Goal: Information Seeking & Learning: Learn about a topic

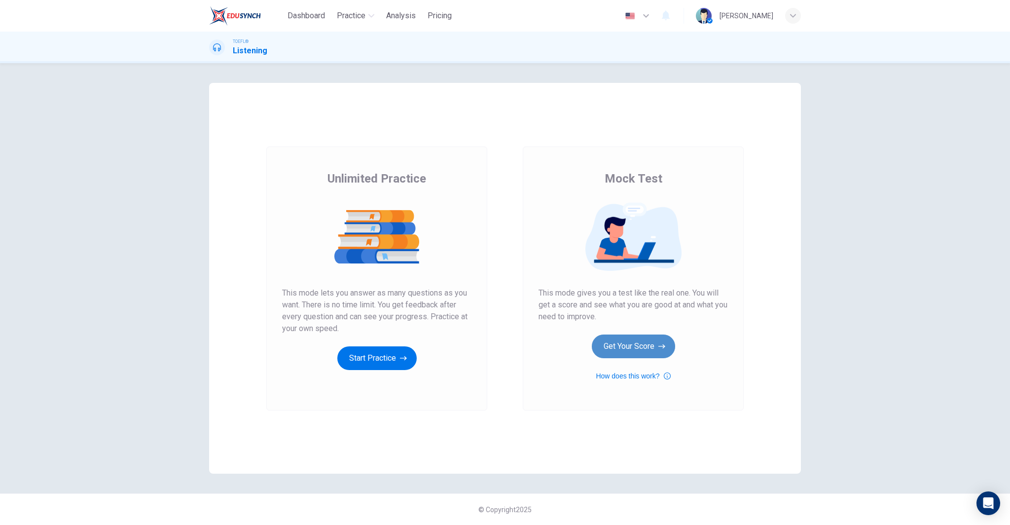
click at [645, 339] on button "Get Your Score" at bounding box center [633, 346] width 83 height 24
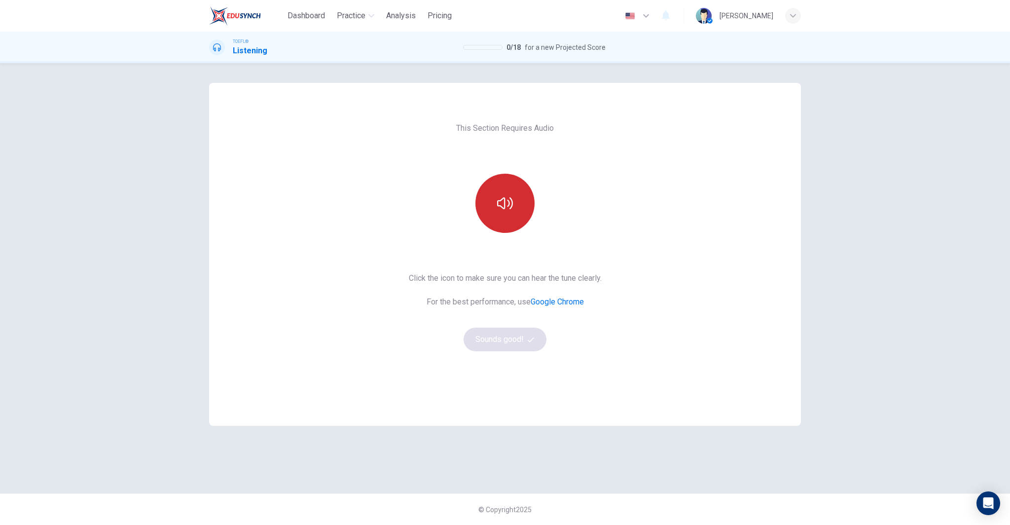
click at [505, 206] on icon "button" at bounding box center [505, 203] width 16 height 12
click at [515, 335] on button "Sounds good!" at bounding box center [505, 340] width 83 height 24
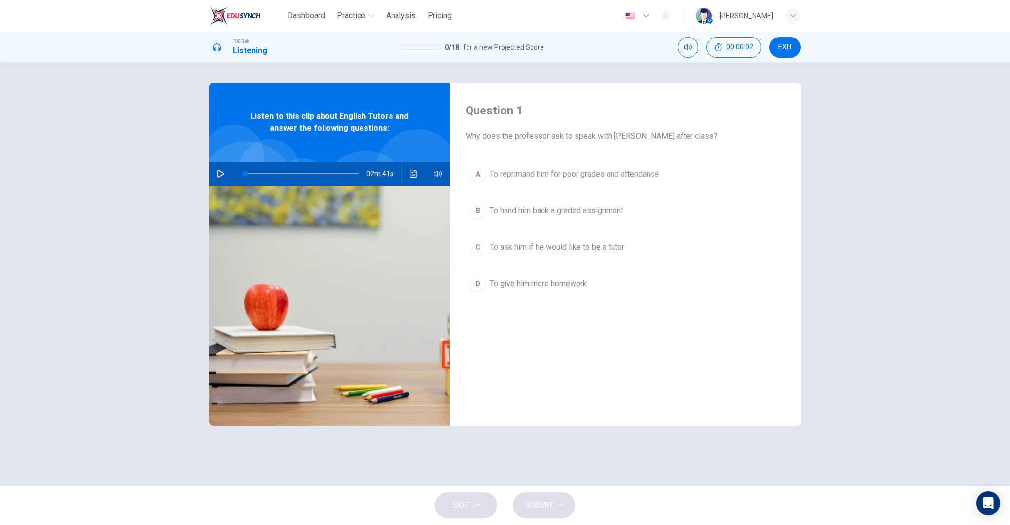
click at [219, 170] on icon "button" at bounding box center [221, 174] width 7 height 8
type input "0"
click at [605, 243] on span "To ask him if he would like to be a tutor" at bounding box center [557, 247] width 135 height 12
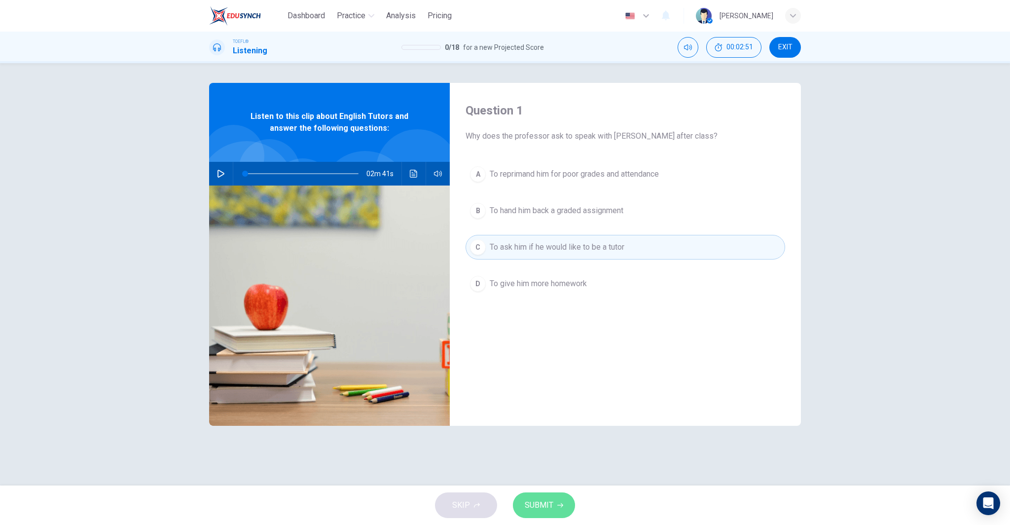
click at [554, 510] on button "SUBMIT" at bounding box center [544, 505] width 62 height 26
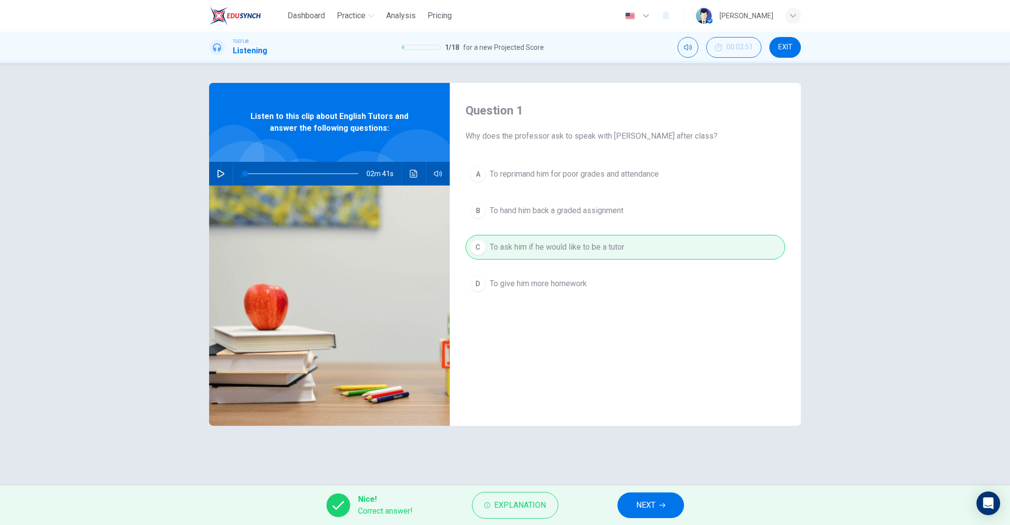
click at [647, 513] on button "NEXT" at bounding box center [651, 505] width 67 height 26
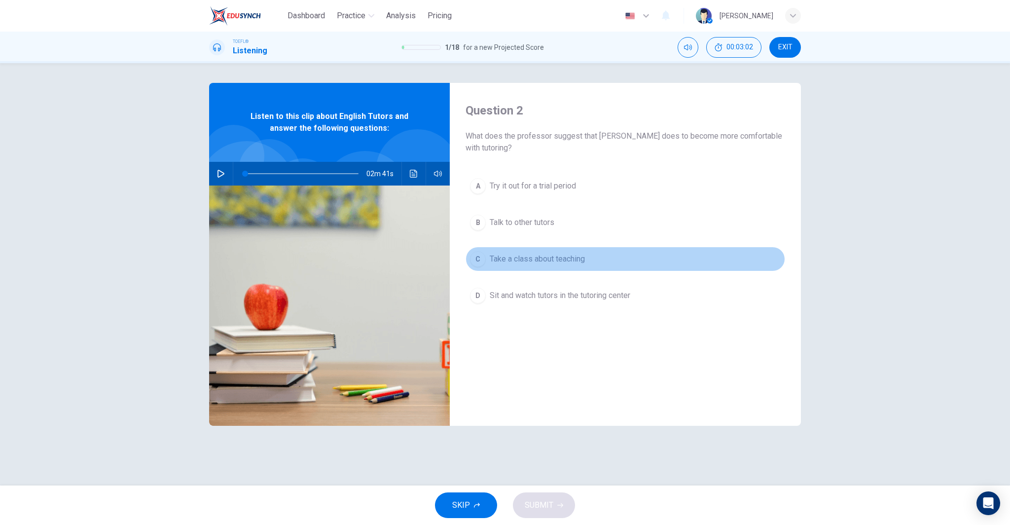
click at [571, 258] on span "Take a class about teaching" at bounding box center [537, 259] width 95 height 12
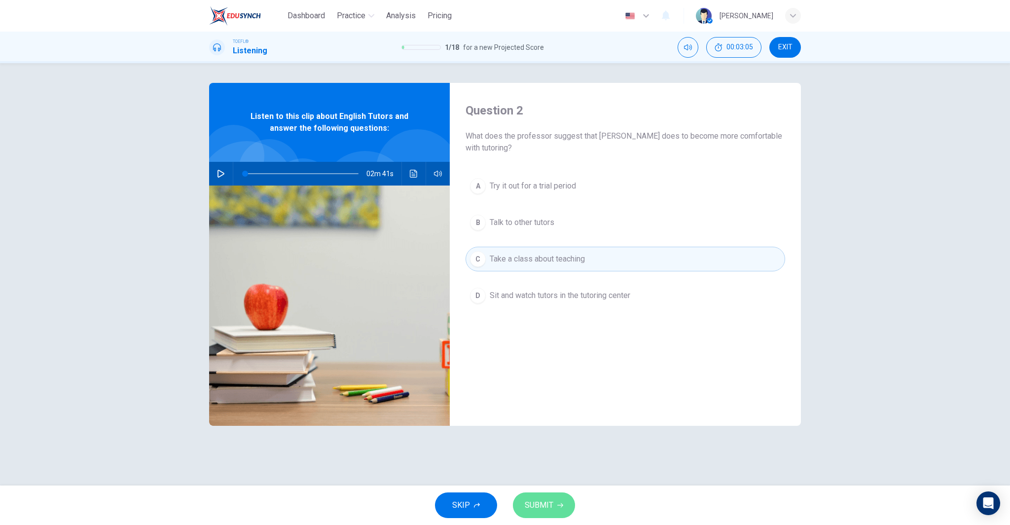
click at [549, 504] on span "SUBMIT" at bounding box center [539, 505] width 29 height 14
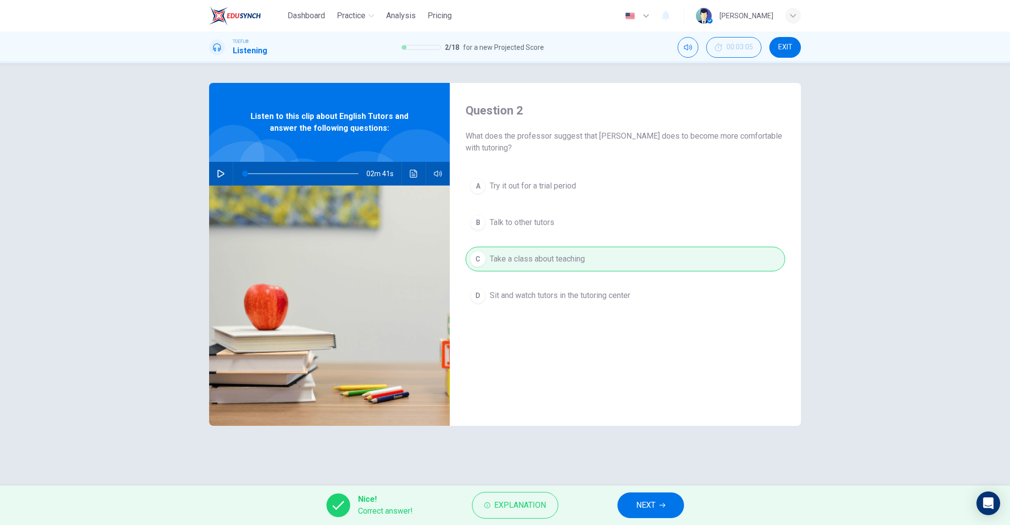
click at [646, 513] on button "NEXT" at bounding box center [651, 505] width 67 height 26
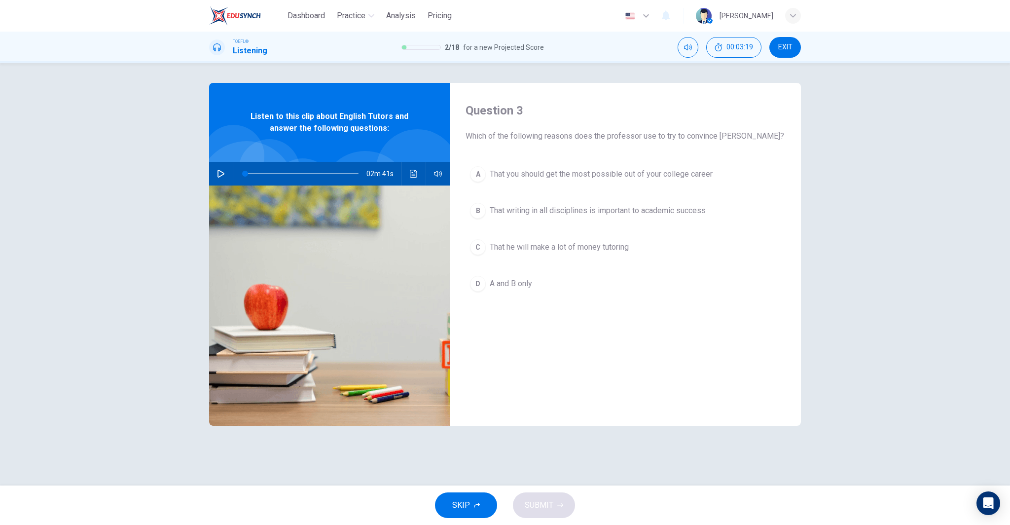
click at [530, 281] on span "A and B only" at bounding box center [511, 284] width 42 height 12
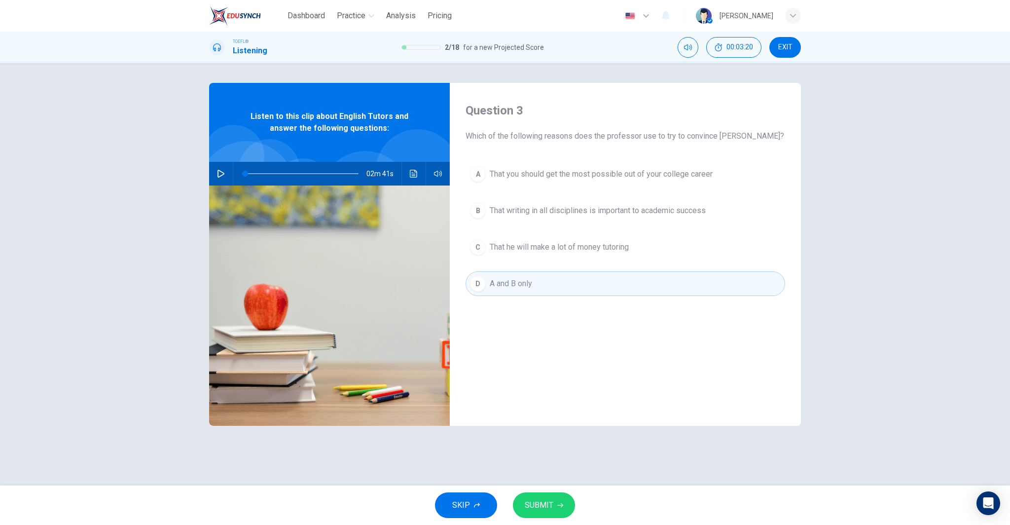
click at [556, 510] on button "SUBMIT" at bounding box center [544, 505] width 62 height 26
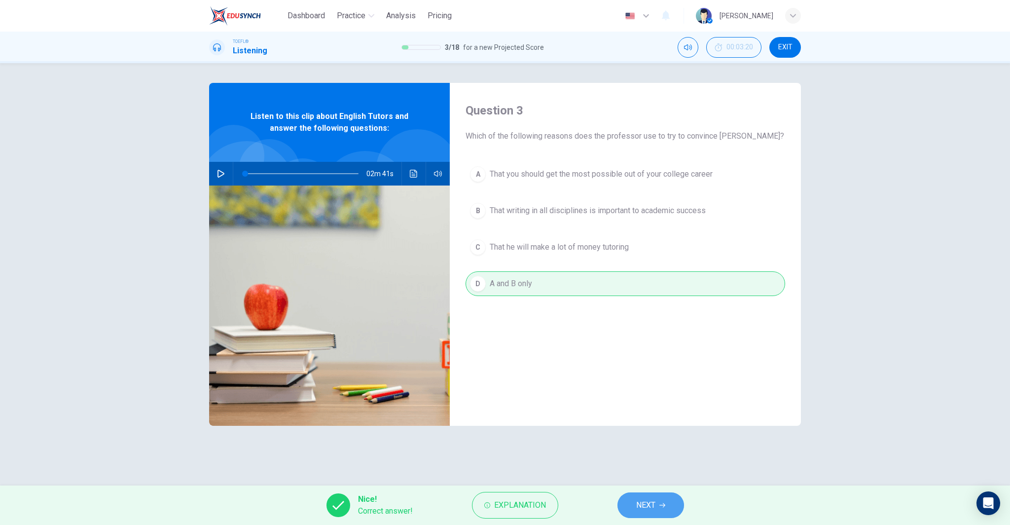
drag, startPoint x: 645, startPoint y: 505, endPoint x: 652, endPoint y: 499, distance: 9.5
click at [645, 505] on span "NEXT" at bounding box center [645, 505] width 19 height 14
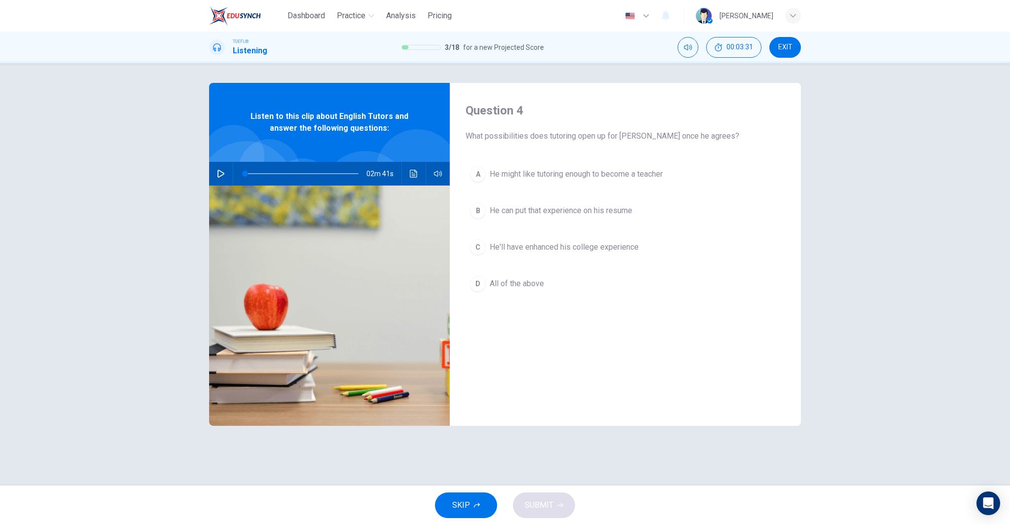
click at [544, 281] on button "D All of the above" at bounding box center [626, 283] width 320 height 25
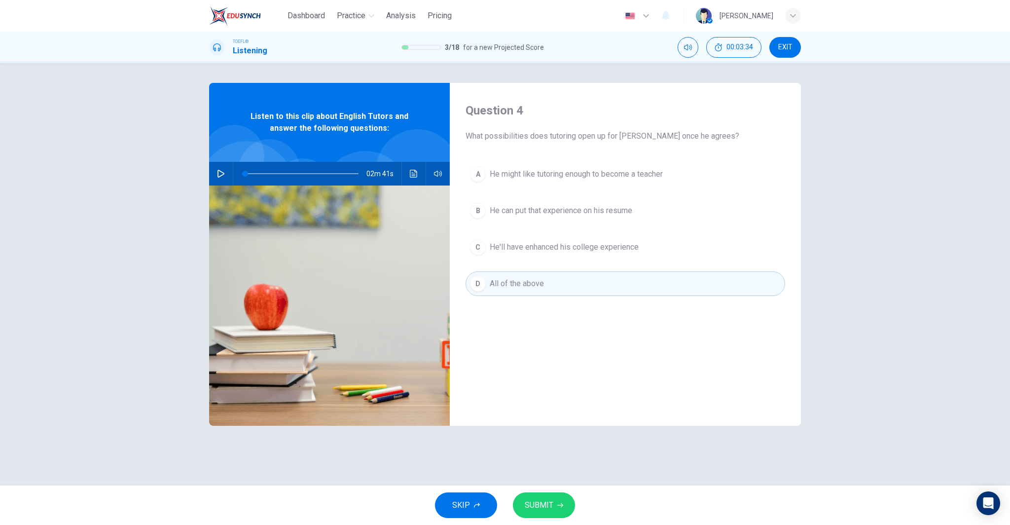
click at [542, 499] on span "SUBMIT" at bounding box center [539, 505] width 29 height 14
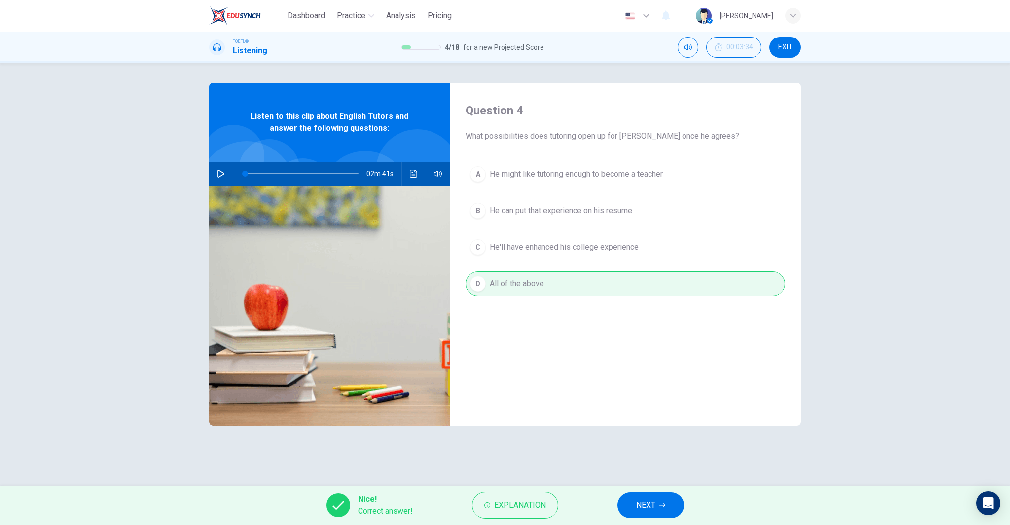
click at [654, 503] on span "NEXT" at bounding box center [645, 505] width 19 height 14
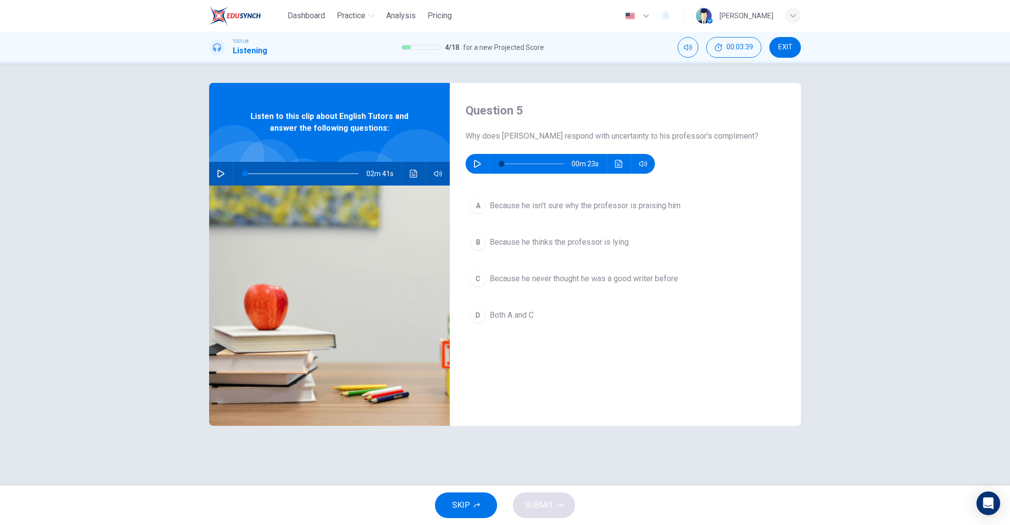
click at [480, 161] on icon "button" at bounding box center [478, 164] width 8 height 8
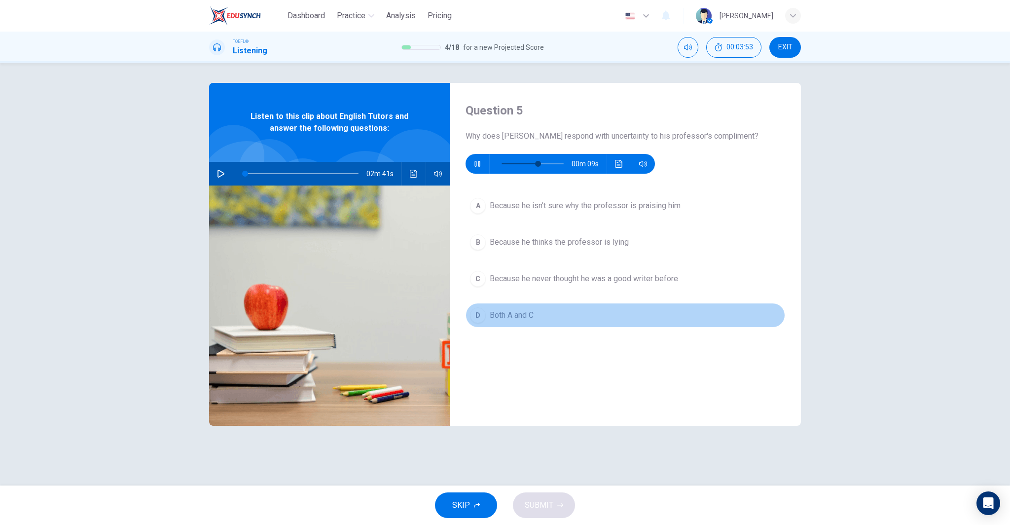
click at [541, 317] on button "D Both A and C" at bounding box center [626, 315] width 320 height 25
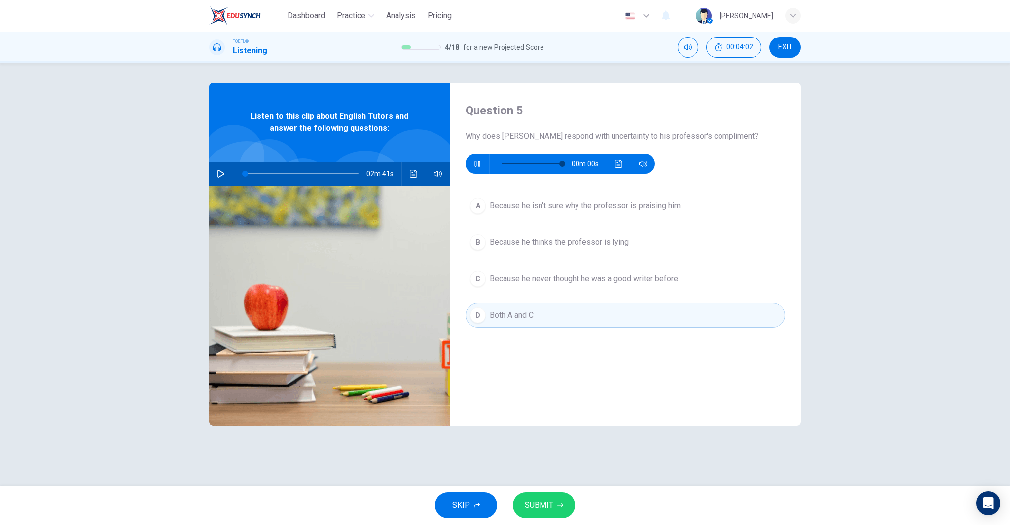
type input "0"
click at [537, 493] on button "SUBMIT" at bounding box center [544, 505] width 62 height 26
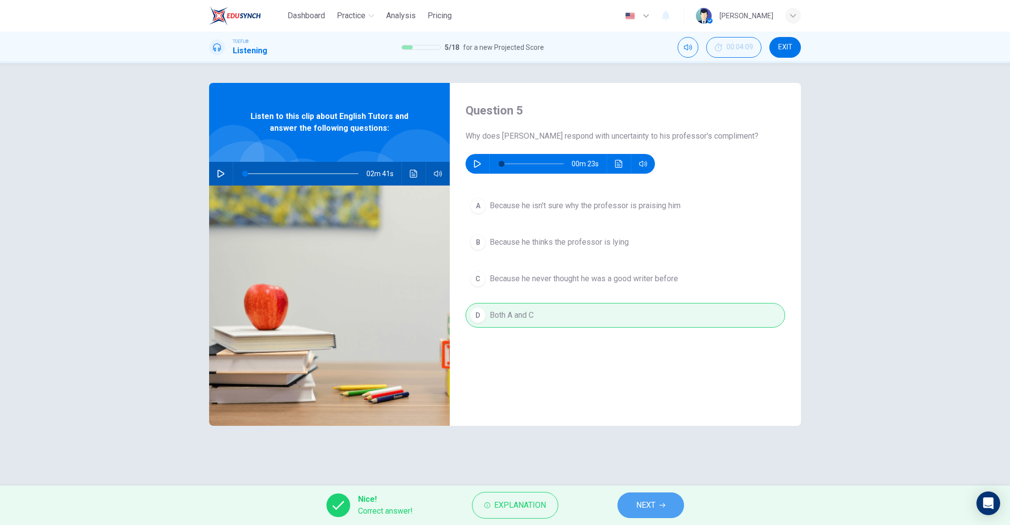
click at [666, 502] on button "NEXT" at bounding box center [651, 505] width 67 height 26
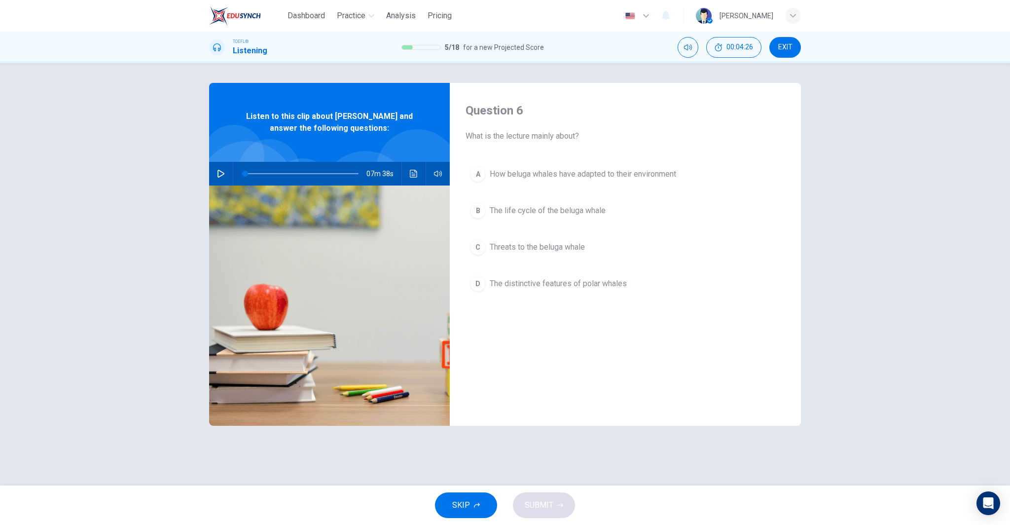
click at [221, 173] on icon "button" at bounding box center [221, 174] width 8 height 8
click at [438, 176] on icon "button" at bounding box center [438, 174] width 8 height 6
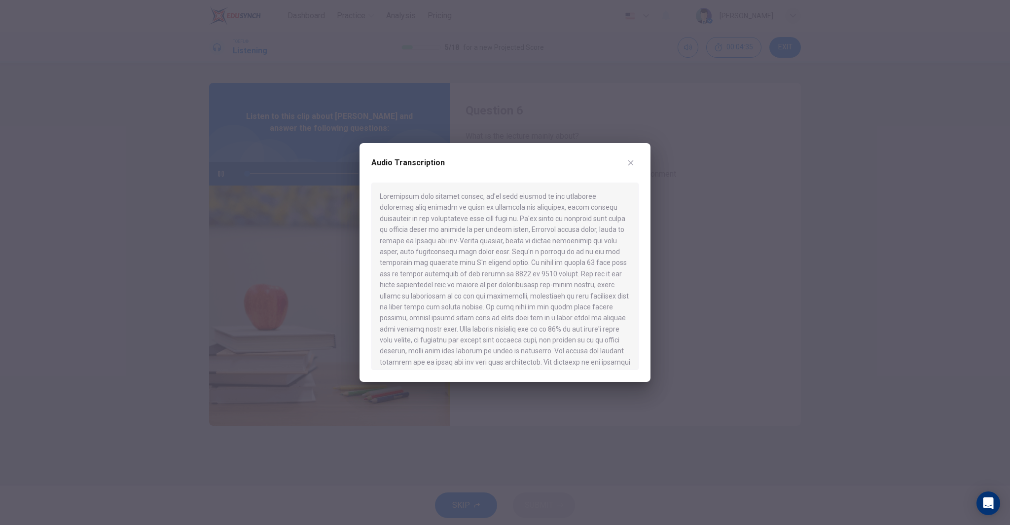
click at [630, 160] on icon "button" at bounding box center [631, 163] width 8 height 8
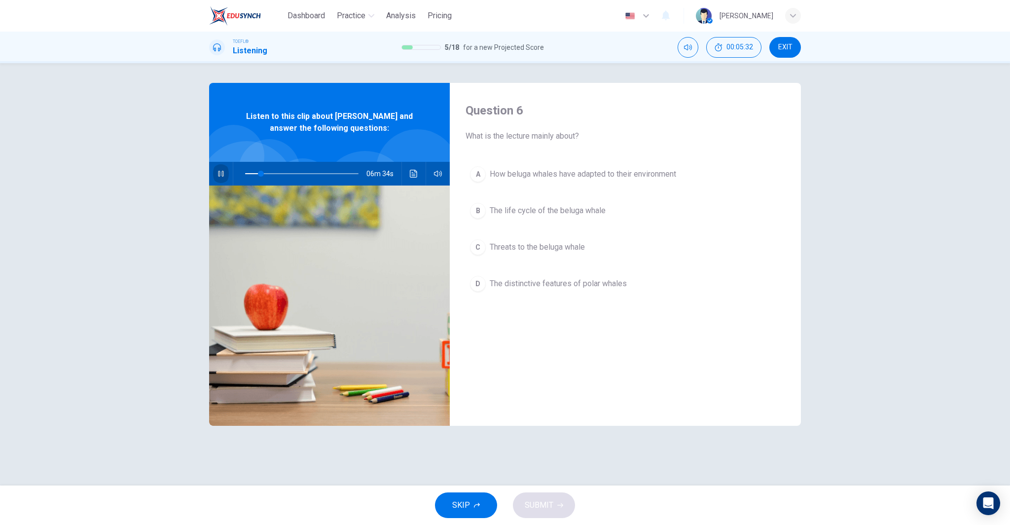
click at [220, 176] on icon "button" at bounding box center [220, 174] width 5 height 6
click at [222, 177] on icon "button" at bounding box center [221, 174] width 8 height 8
click at [614, 208] on button "B The life cycle of the beluga whale" at bounding box center [626, 210] width 320 height 25
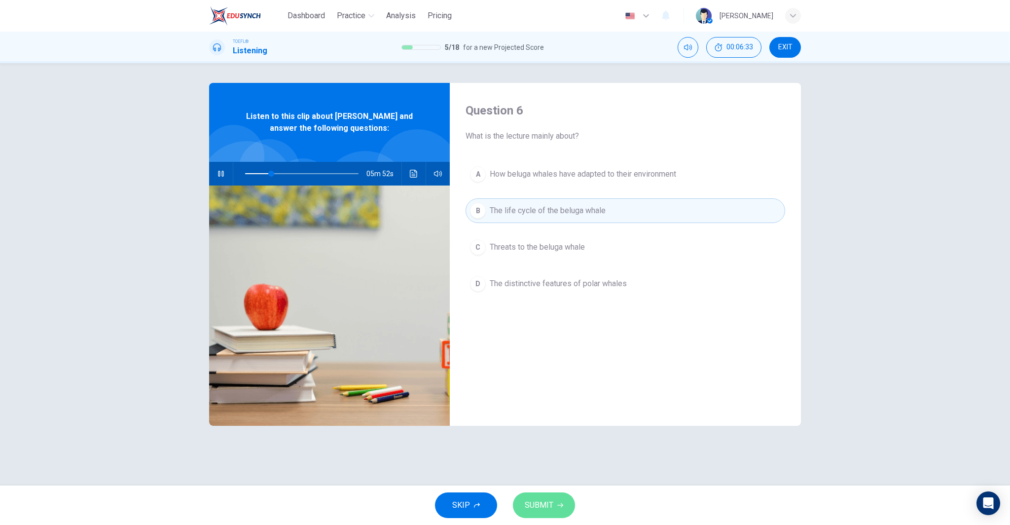
click at [561, 503] on icon "button" at bounding box center [560, 505] width 6 height 6
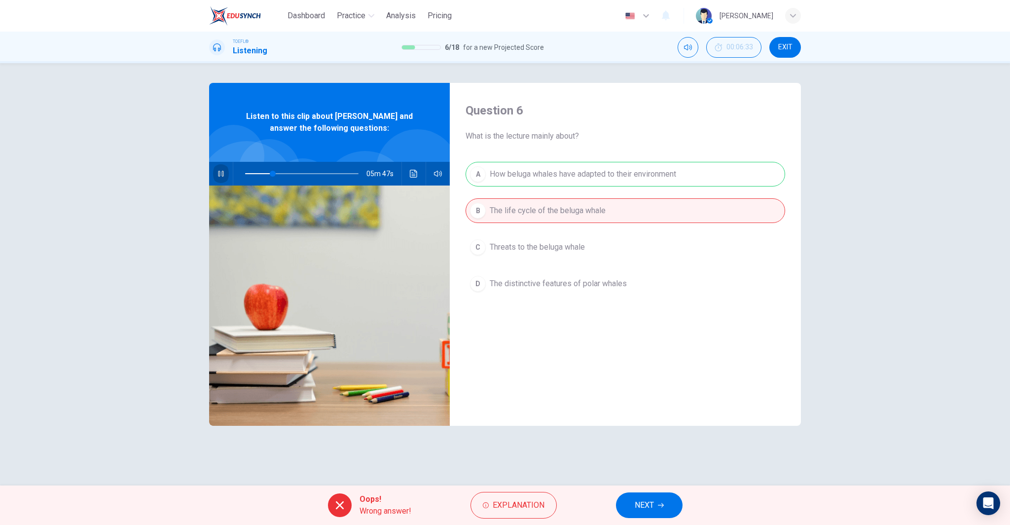
click at [225, 176] on button "button" at bounding box center [221, 174] width 16 height 24
click at [660, 497] on button "NEXT" at bounding box center [649, 505] width 67 height 26
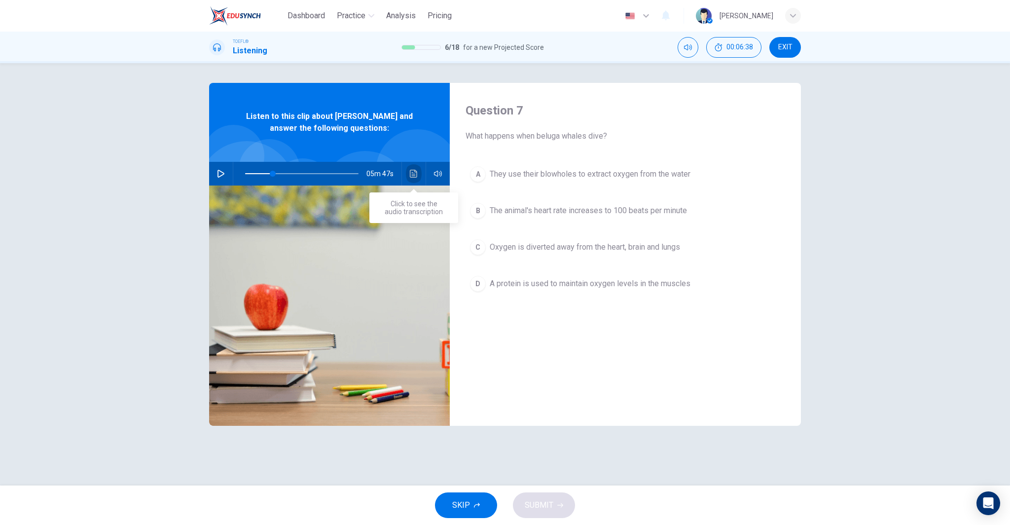
click at [408, 176] on button "Click to see the audio transcription" at bounding box center [414, 174] width 16 height 24
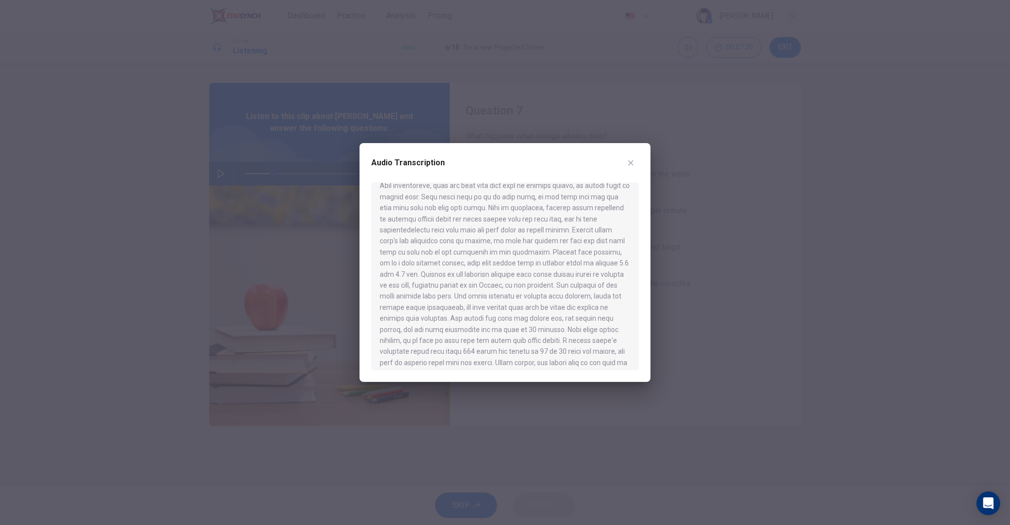
scroll to position [420, 0]
click at [625, 163] on button "button" at bounding box center [631, 163] width 16 height 16
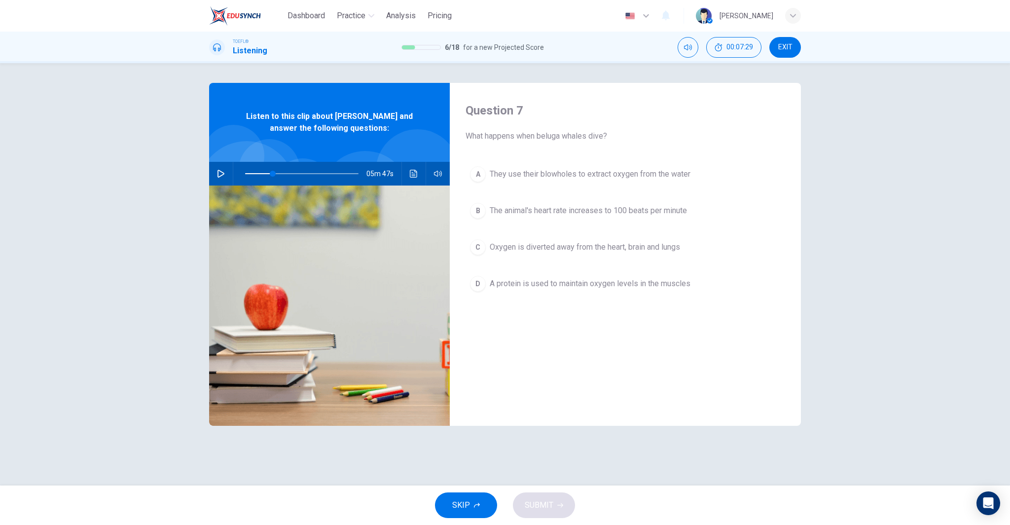
click at [681, 288] on span "A protein is used to maintain oxygen levels in the muscles" at bounding box center [590, 284] width 201 height 12
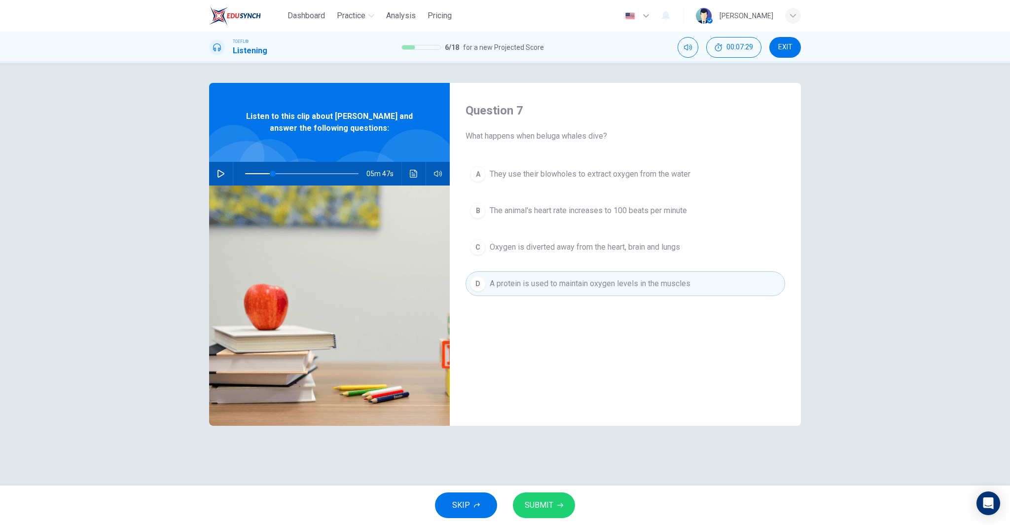
click at [678, 286] on span "A protein is used to maintain oxygen levels in the muscles" at bounding box center [590, 284] width 201 height 12
click at [538, 502] on span "SUBMIT" at bounding box center [539, 505] width 29 height 14
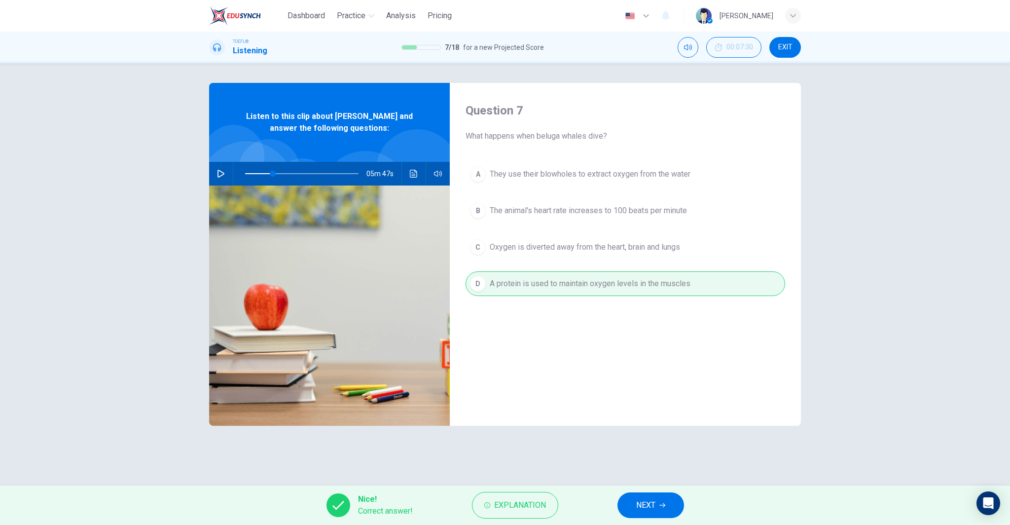
click at [642, 502] on span "NEXT" at bounding box center [645, 505] width 19 height 14
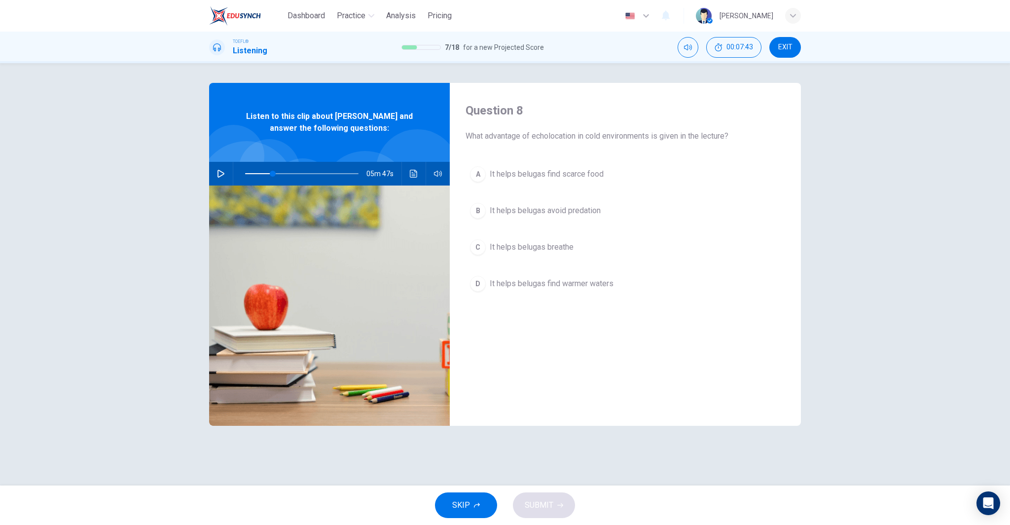
click at [224, 175] on icon "button" at bounding box center [221, 174] width 8 height 8
click at [305, 173] on span at bounding box center [304, 174] width 6 height 6
type input "0"
click at [590, 210] on span "It helps belugas avoid predation" at bounding box center [545, 211] width 111 height 12
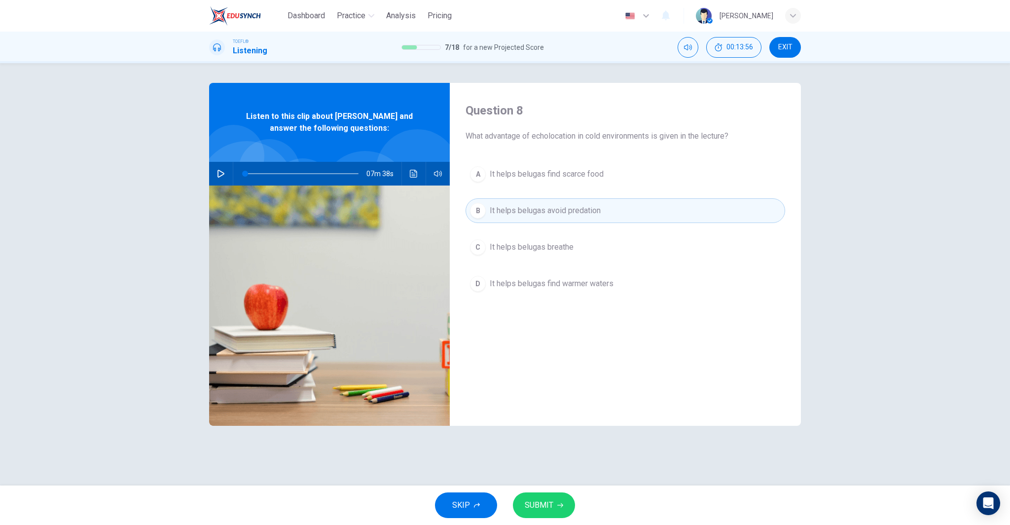
click at [548, 244] on span "It helps belugas breathe" at bounding box center [532, 247] width 84 height 12
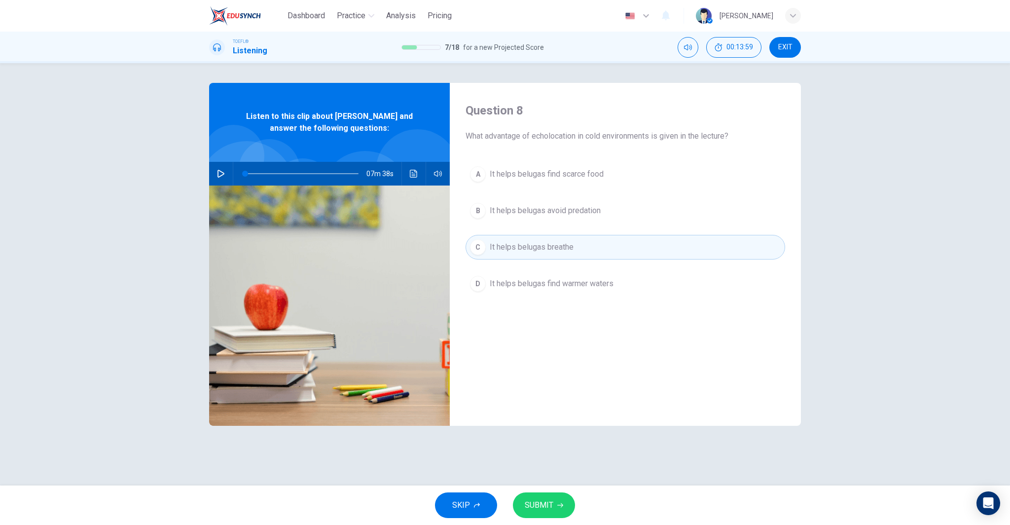
click at [591, 210] on span "It helps belugas avoid predation" at bounding box center [545, 211] width 111 height 12
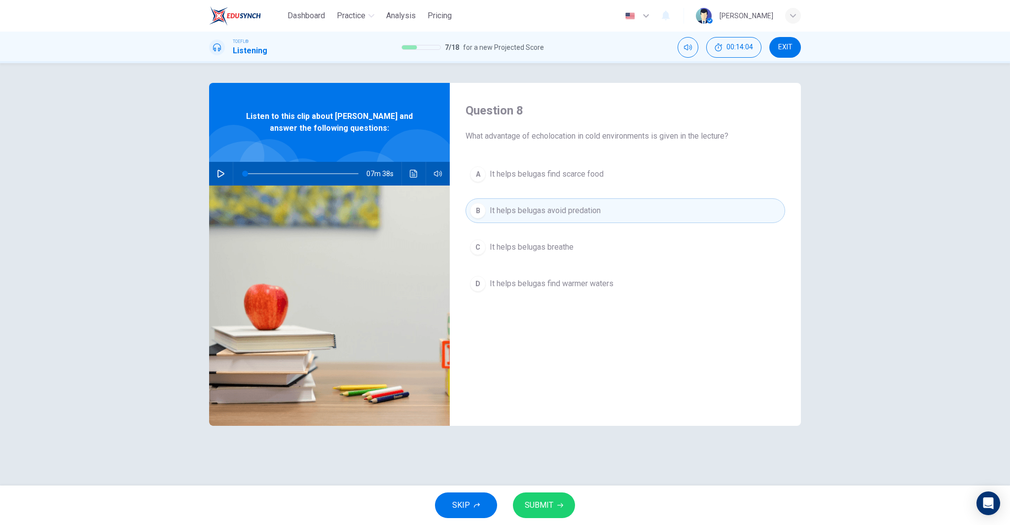
click at [414, 173] on icon "Click to see the audio transcription" at bounding box center [414, 174] width 8 height 8
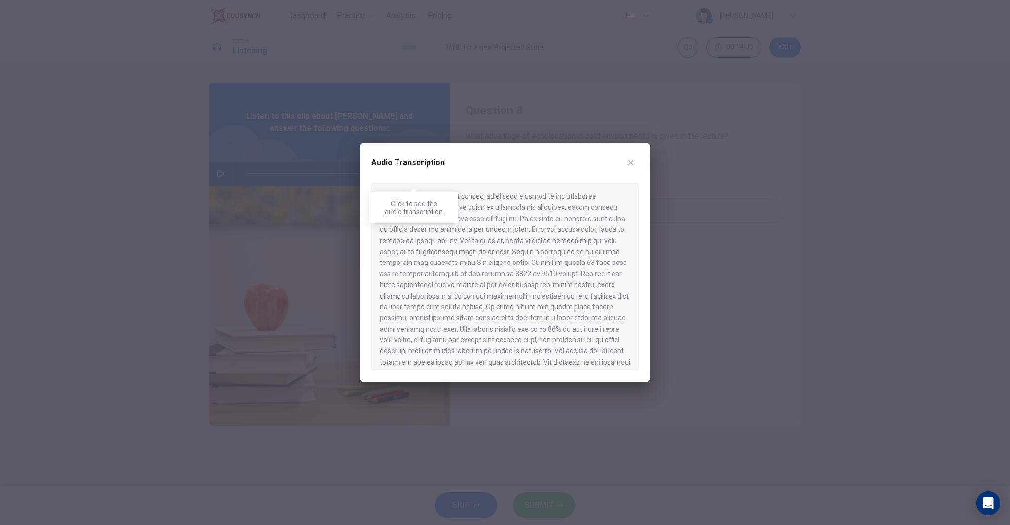
click at [538, 270] on div at bounding box center [504, 276] width 267 height 187
click at [633, 164] on icon "button" at bounding box center [631, 163] width 8 height 8
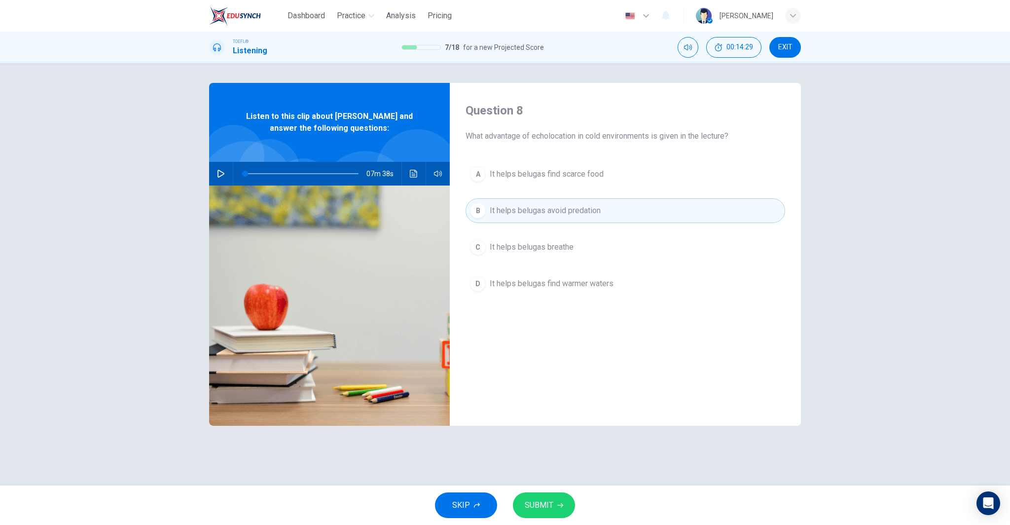
click at [553, 512] on button "SUBMIT" at bounding box center [544, 505] width 62 height 26
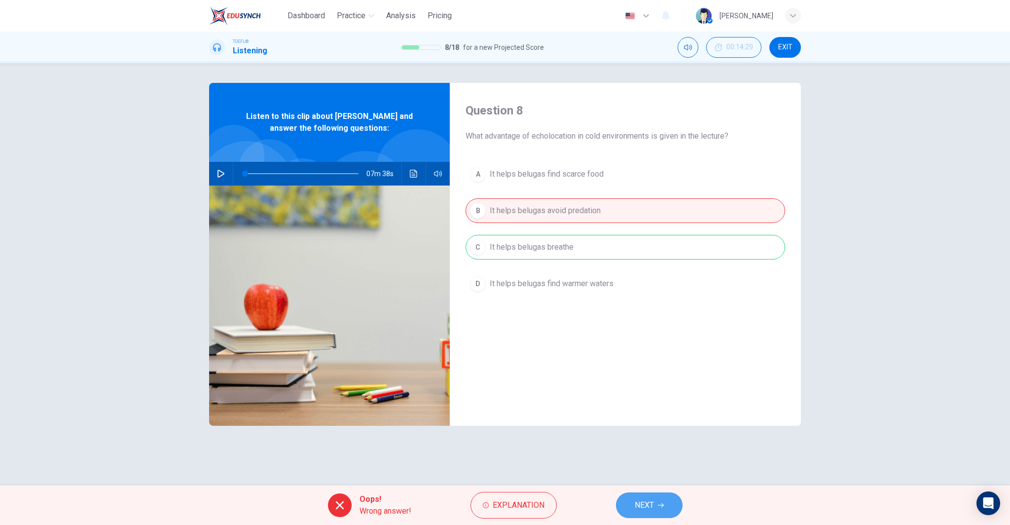
click at [629, 503] on button "NEXT" at bounding box center [649, 505] width 67 height 26
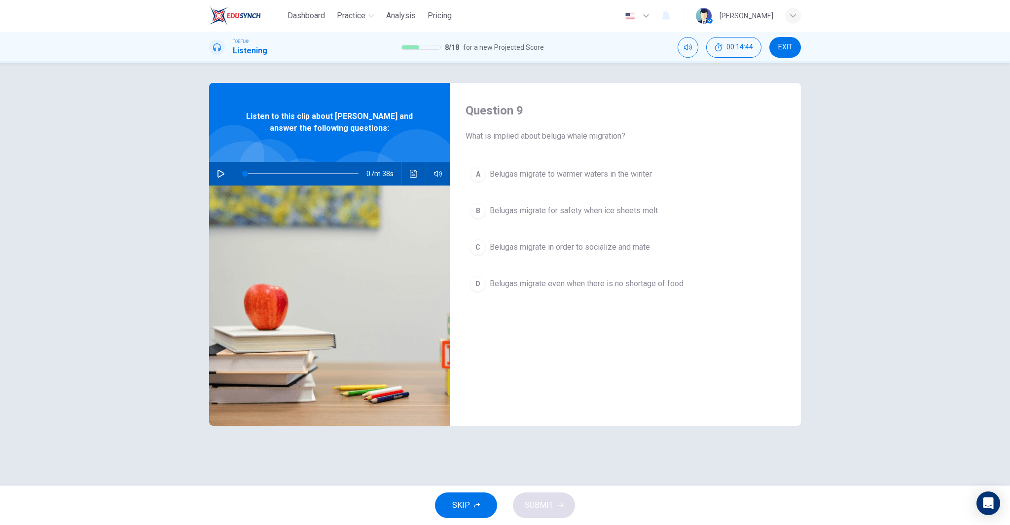
click at [626, 208] on span "Belugas migrate for safety when ice sheets melt" at bounding box center [574, 211] width 168 height 12
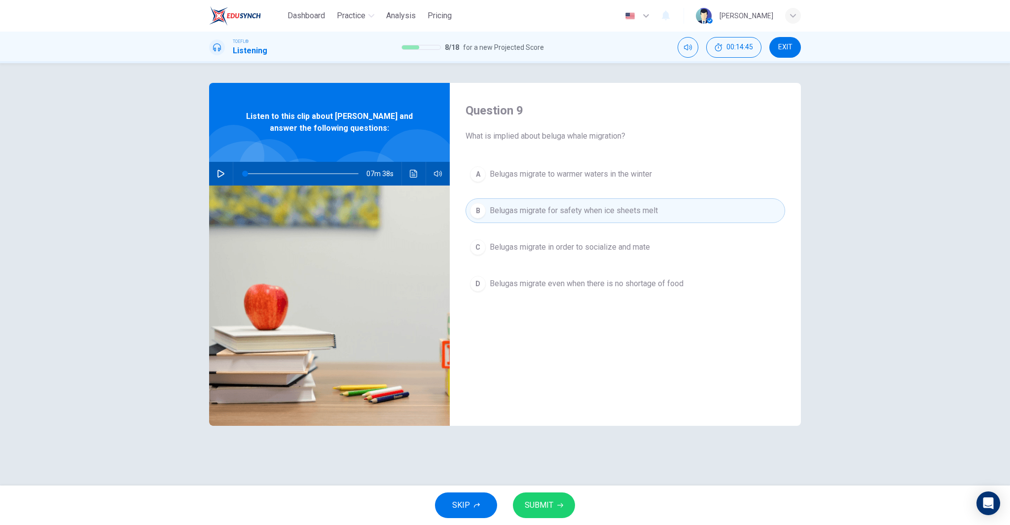
click at [529, 508] on span "SUBMIT" at bounding box center [539, 505] width 29 height 14
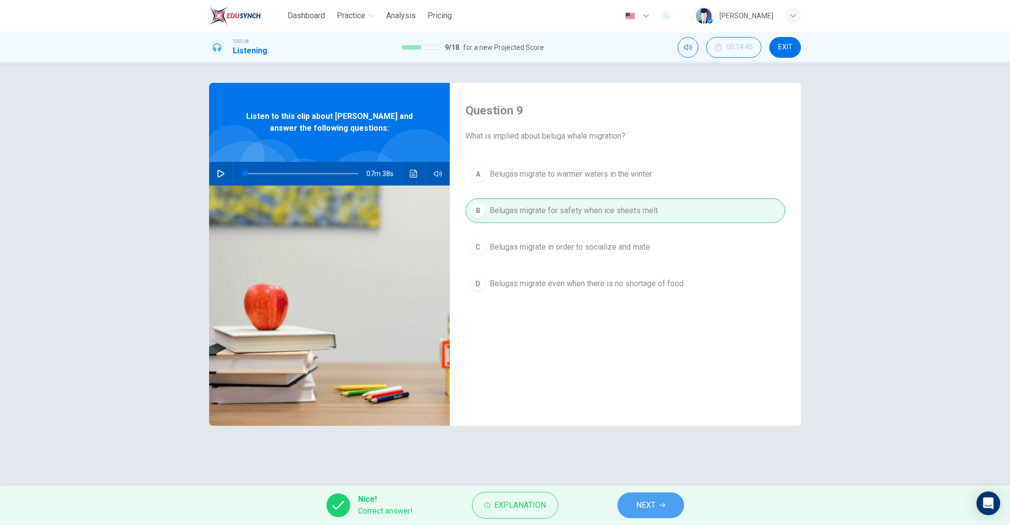
click at [653, 502] on span "NEXT" at bounding box center [645, 505] width 19 height 14
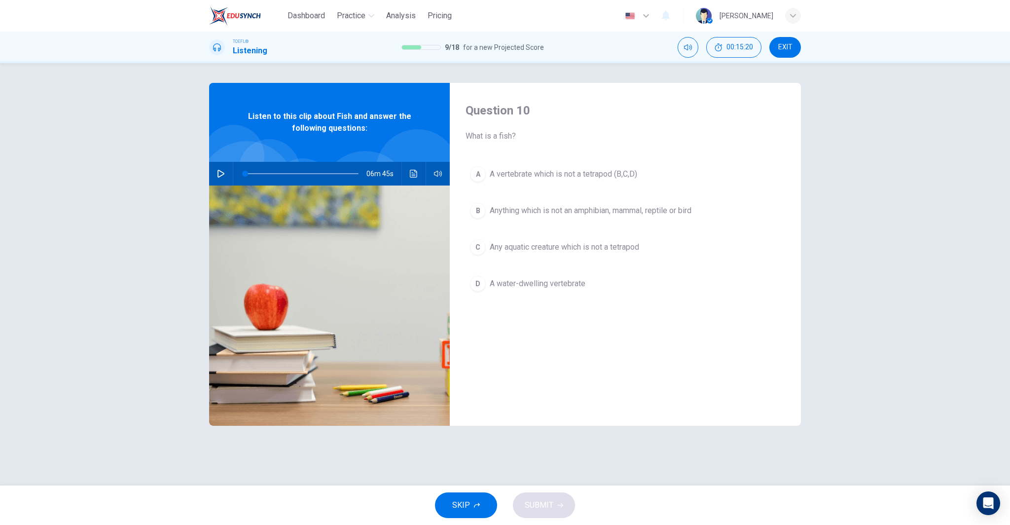
click at [216, 173] on button "button" at bounding box center [221, 174] width 16 height 24
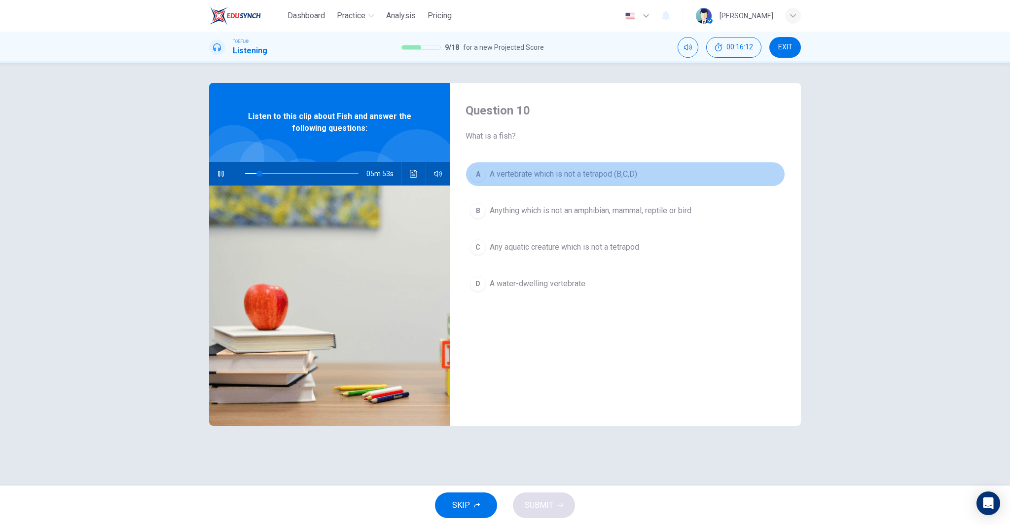
click at [567, 162] on button "A A vertebrate which is not a tetrapod (B,C,D)" at bounding box center [626, 174] width 320 height 25
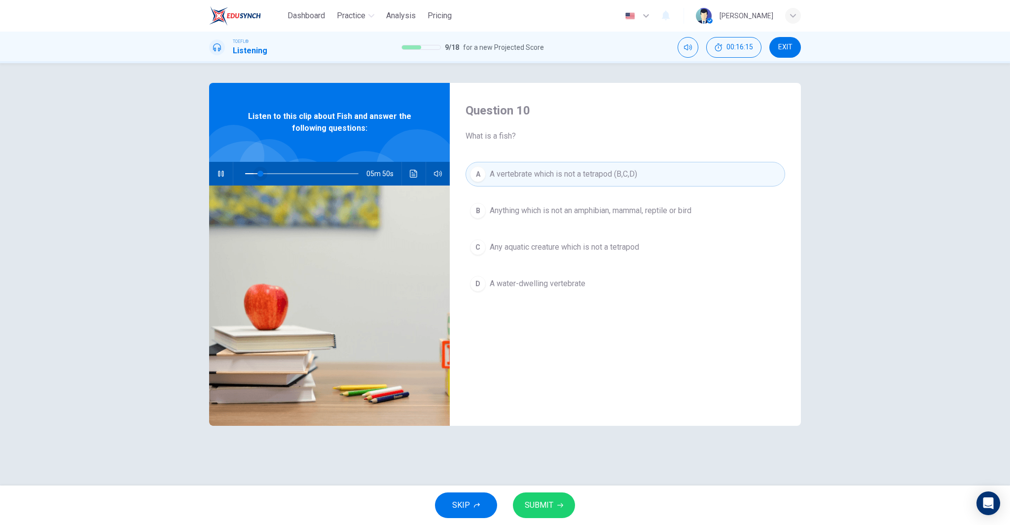
click at [258, 172] on span at bounding box center [261, 174] width 6 height 6
click at [557, 499] on button "SUBMIT" at bounding box center [544, 505] width 62 height 26
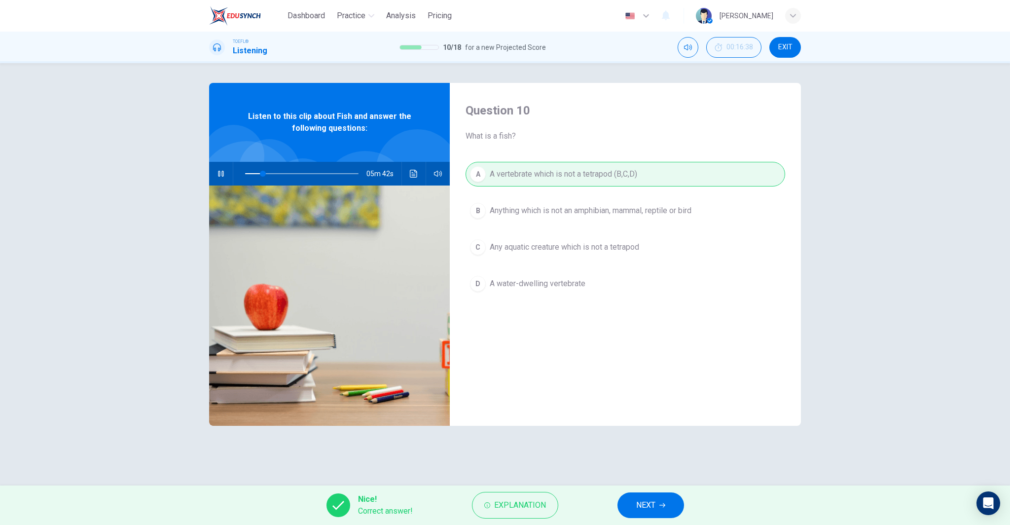
click at [651, 508] on span "NEXT" at bounding box center [645, 505] width 19 height 14
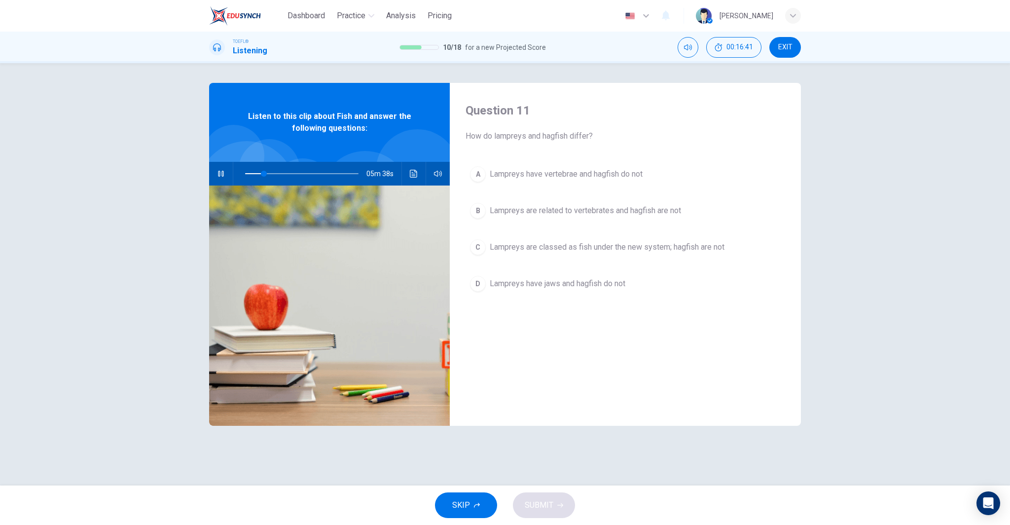
click at [217, 170] on icon "button" at bounding box center [221, 174] width 8 height 8
click at [218, 170] on icon "button" at bounding box center [221, 174] width 7 height 8
click at [224, 174] on icon "button" at bounding box center [221, 174] width 8 height 8
click at [577, 207] on span "Lampreys are related to vertebrates and hagfish are not" at bounding box center [585, 211] width 191 height 12
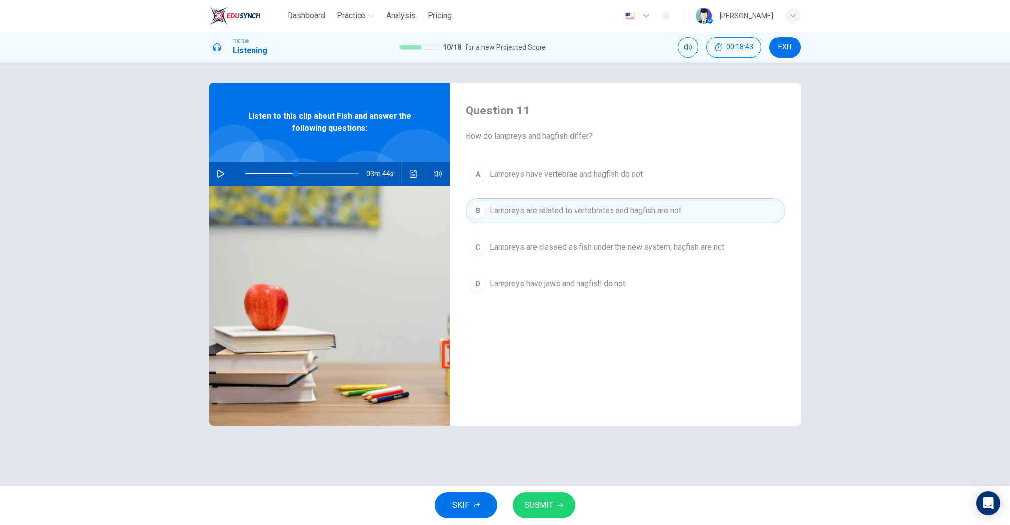
click at [557, 510] on button "SUBMIT" at bounding box center [544, 505] width 62 height 26
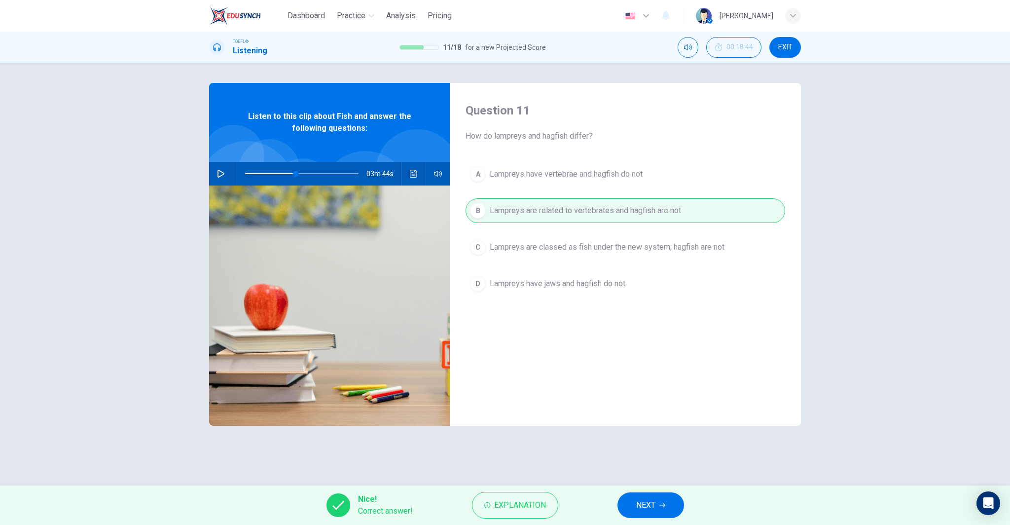
click at [640, 502] on span "NEXT" at bounding box center [645, 505] width 19 height 14
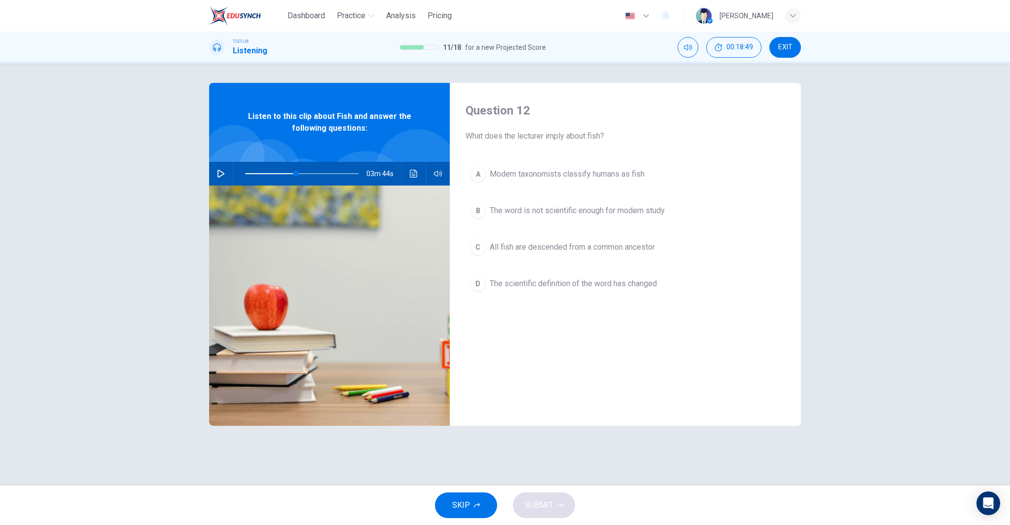
click at [640, 213] on span "The word is not scientific enough for modern study" at bounding box center [577, 211] width 175 height 12
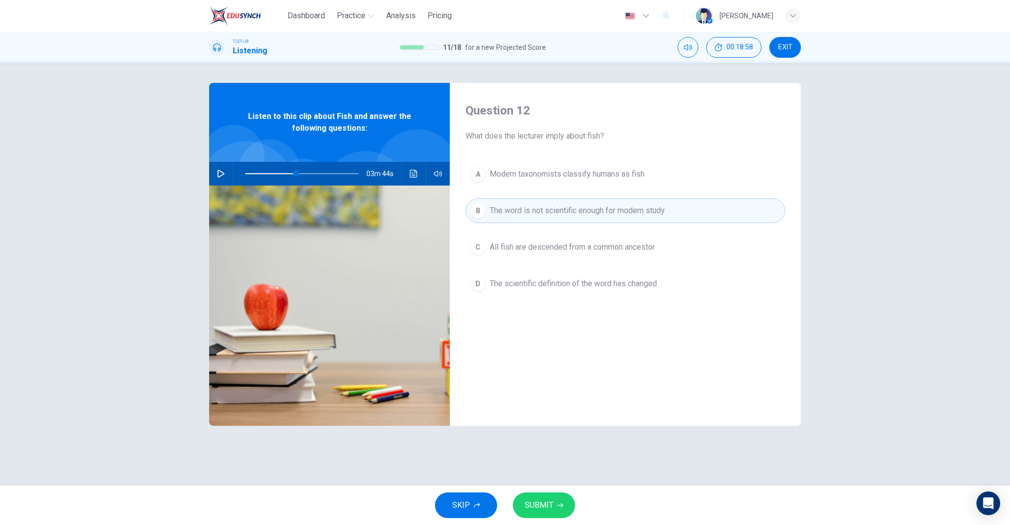
click at [604, 285] on span "The scientific definition of the word has changed" at bounding box center [573, 284] width 167 height 12
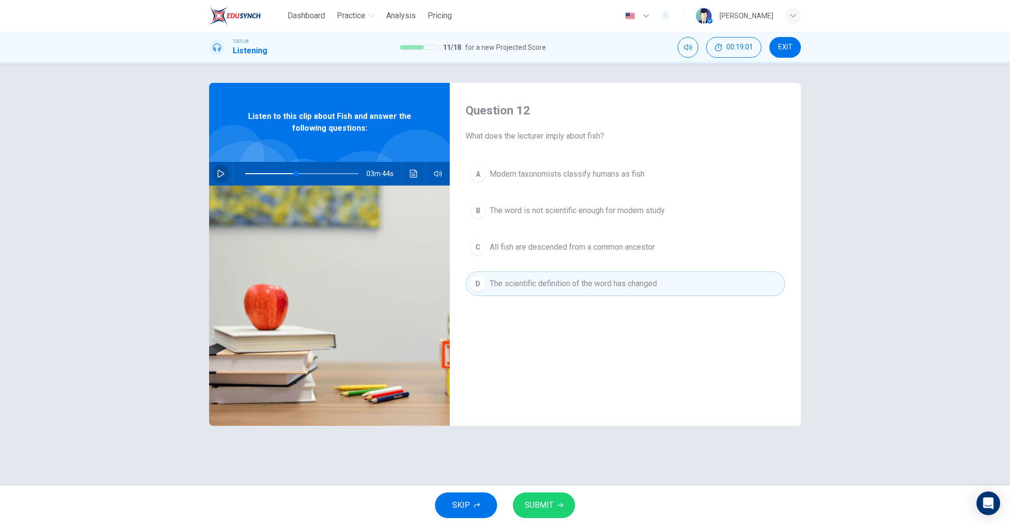
click at [226, 176] on button "button" at bounding box center [221, 174] width 16 height 24
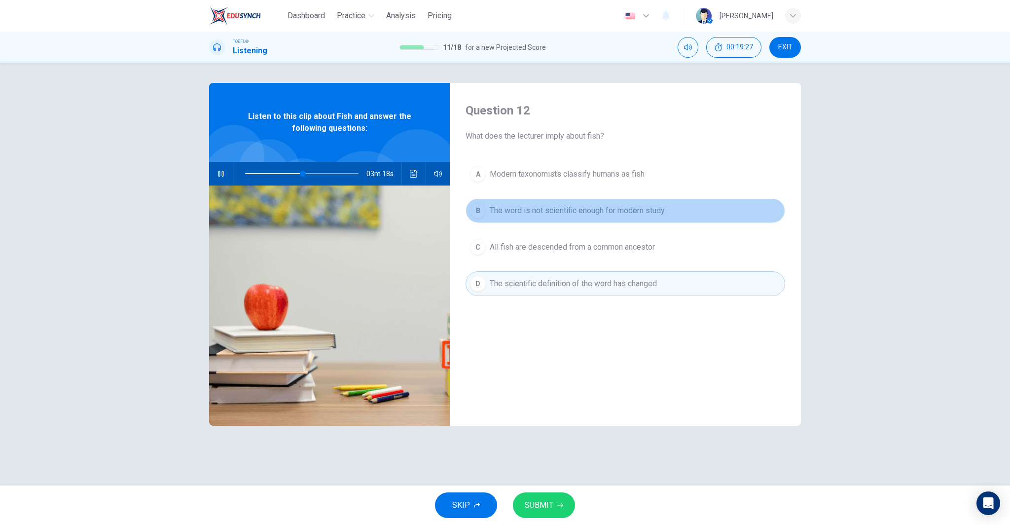
drag, startPoint x: 536, startPoint y: 203, endPoint x: 542, endPoint y: 228, distance: 25.7
click at [536, 203] on button "B The word is not scientific enough for modern study" at bounding box center [626, 210] width 320 height 25
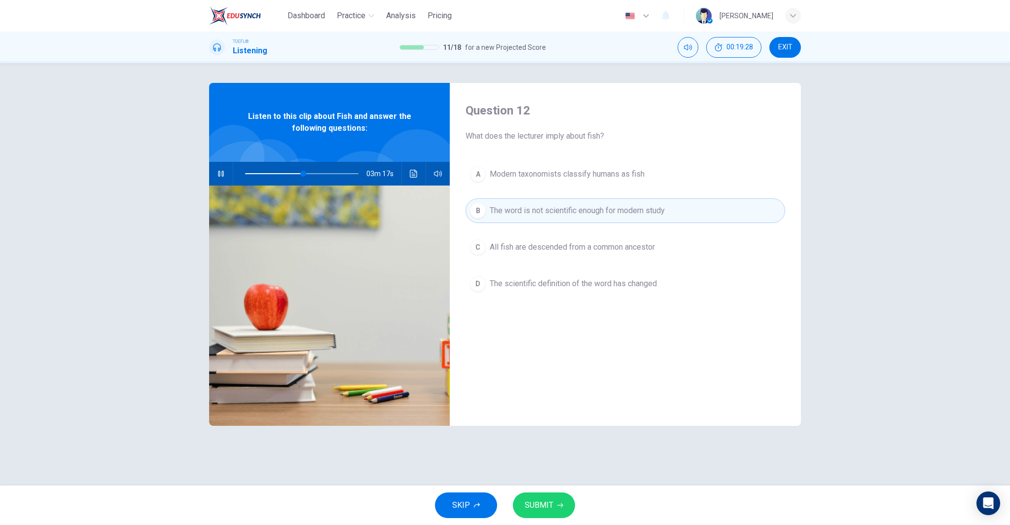
click at [551, 499] on span "SUBMIT" at bounding box center [539, 505] width 29 height 14
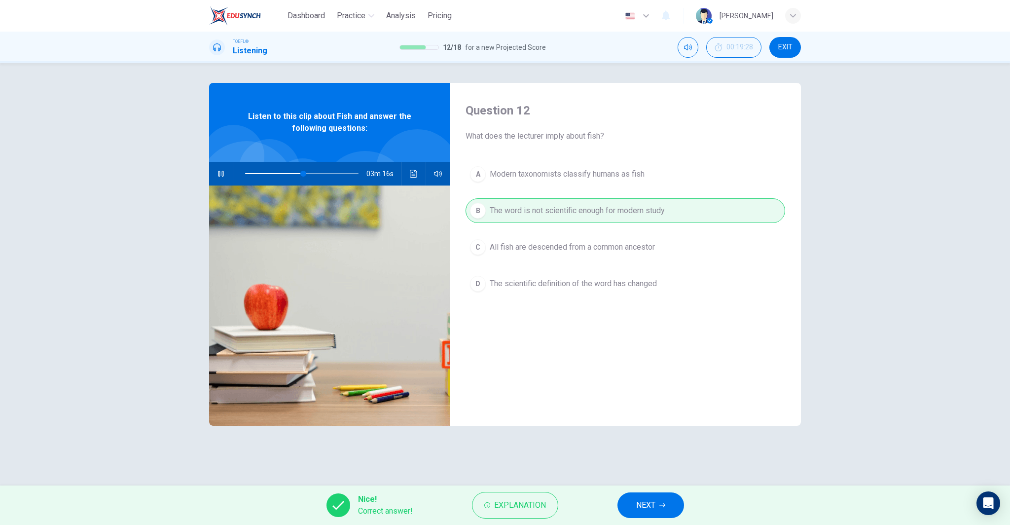
click at [659, 506] on button "NEXT" at bounding box center [651, 505] width 67 height 26
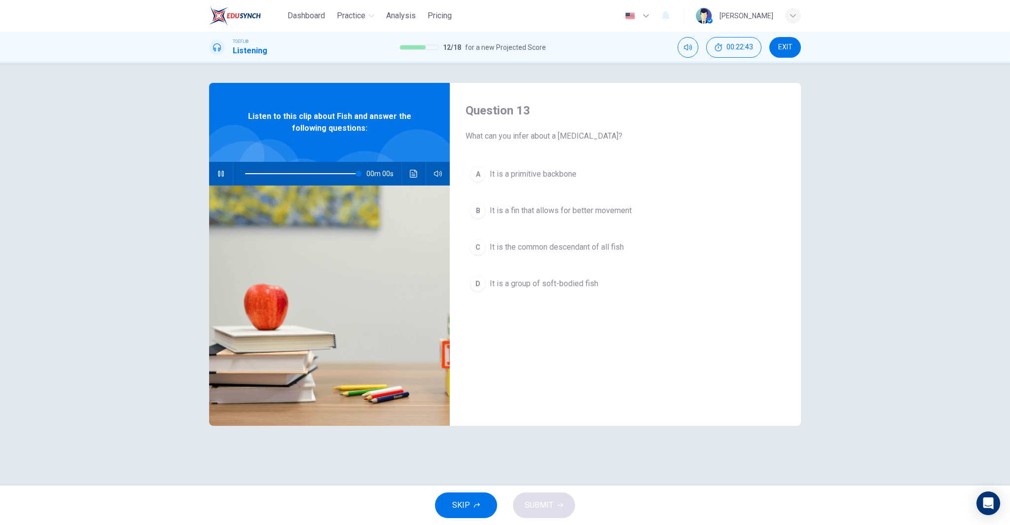
type input "0"
click at [571, 244] on span "It is the common descendant of all fish" at bounding box center [557, 247] width 134 height 12
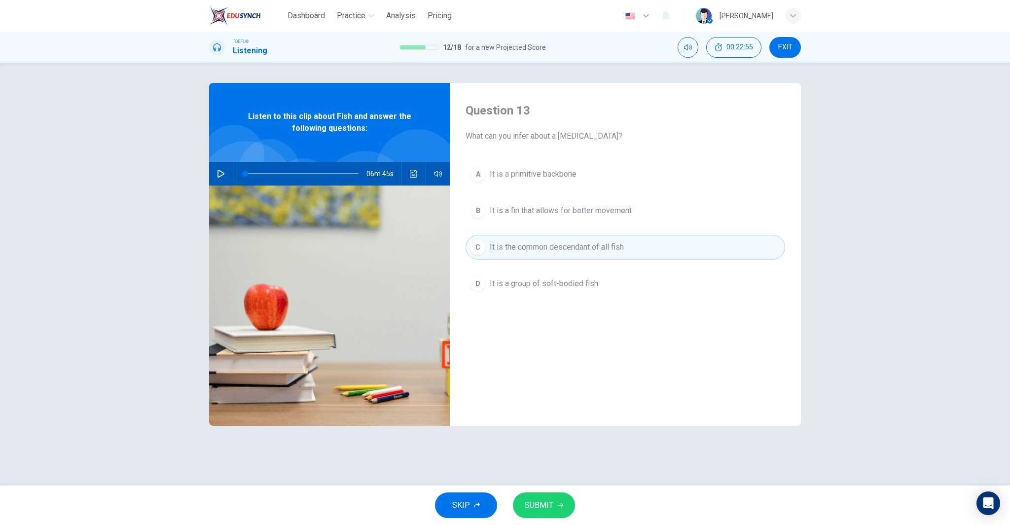
click at [593, 286] on span "It is a group of soft-bodied fish" at bounding box center [544, 284] width 109 height 12
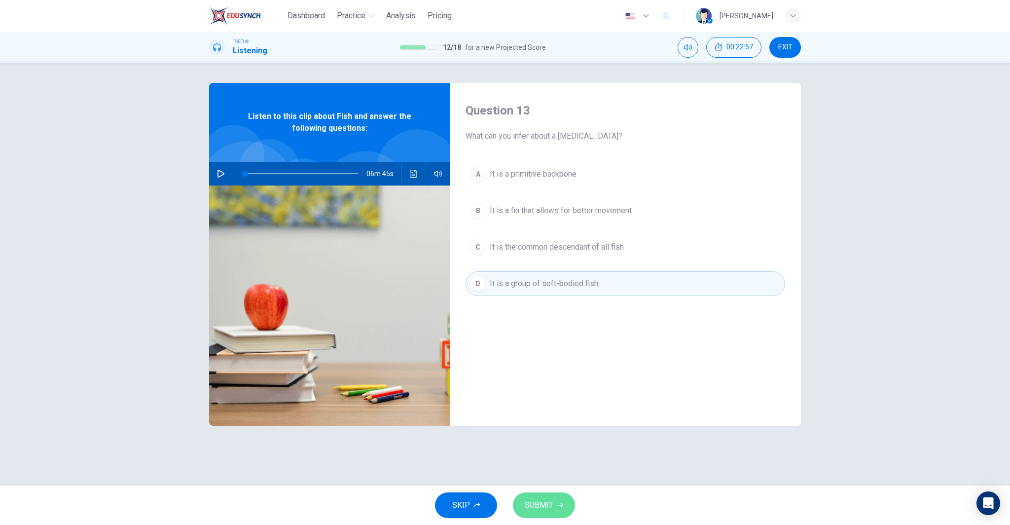
click at [549, 504] on span "SUBMIT" at bounding box center [539, 505] width 29 height 14
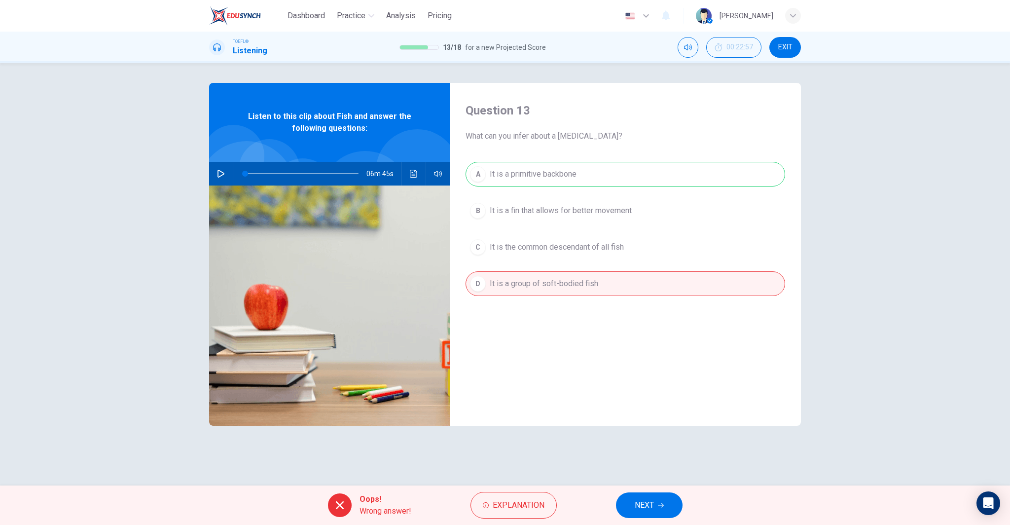
click at [651, 505] on span "NEXT" at bounding box center [644, 505] width 19 height 14
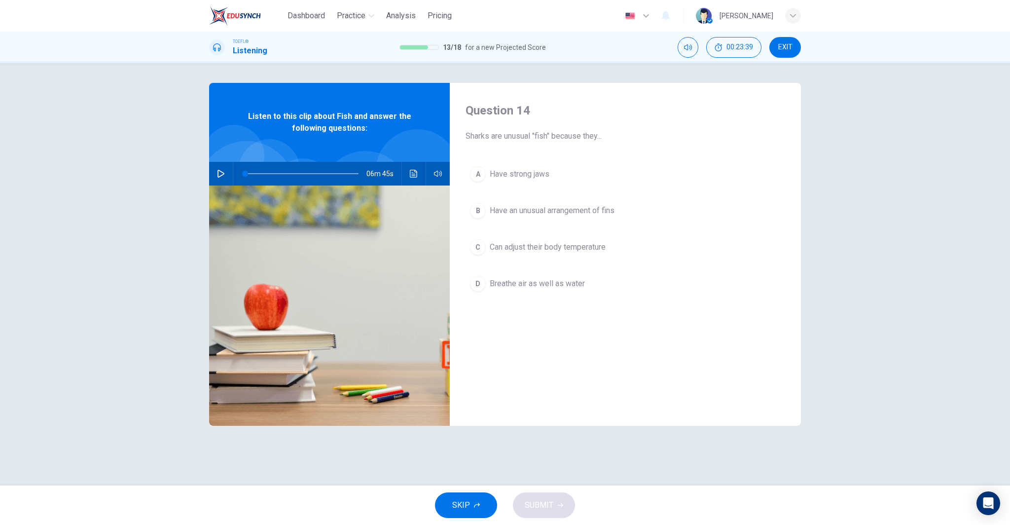
click at [607, 214] on span "Have an unusual arrangement of fins" at bounding box center [552, 211] width 125 height 12
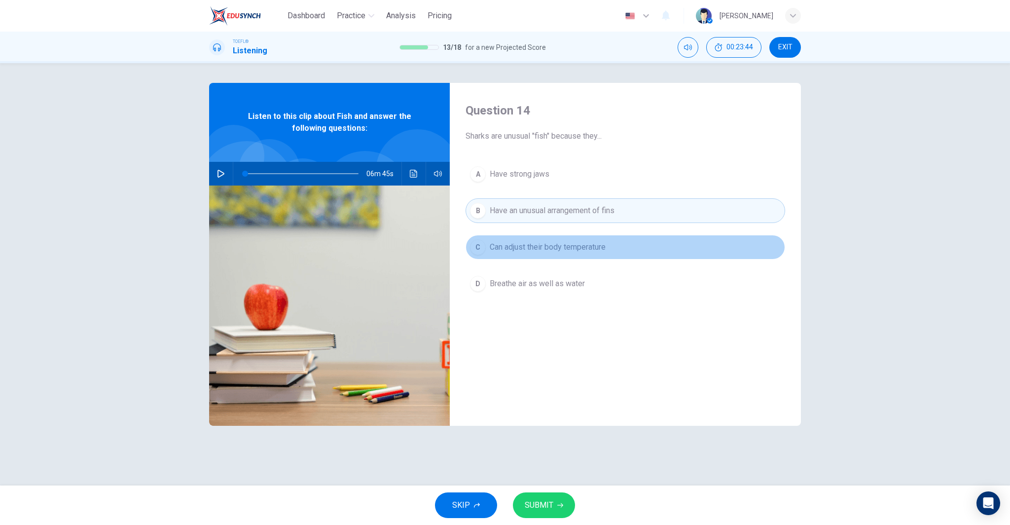
click at [604, 242] on span "Can adjust their body temperature" at bounding box center [548, 247] width 116 height 12
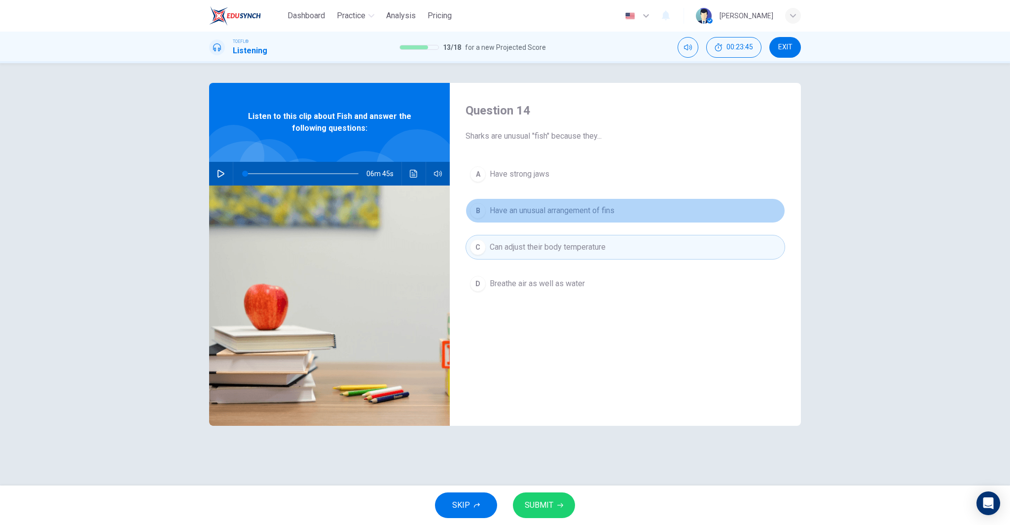
drag, startPoint x: 602, startPoint y: 210, endPoint x: 594, endPoint y: 246, distance: 36.3
click at [601, 212] on span "Have an unusual arrangement of fins" at bounding box center [552, 211] width 125 height 12
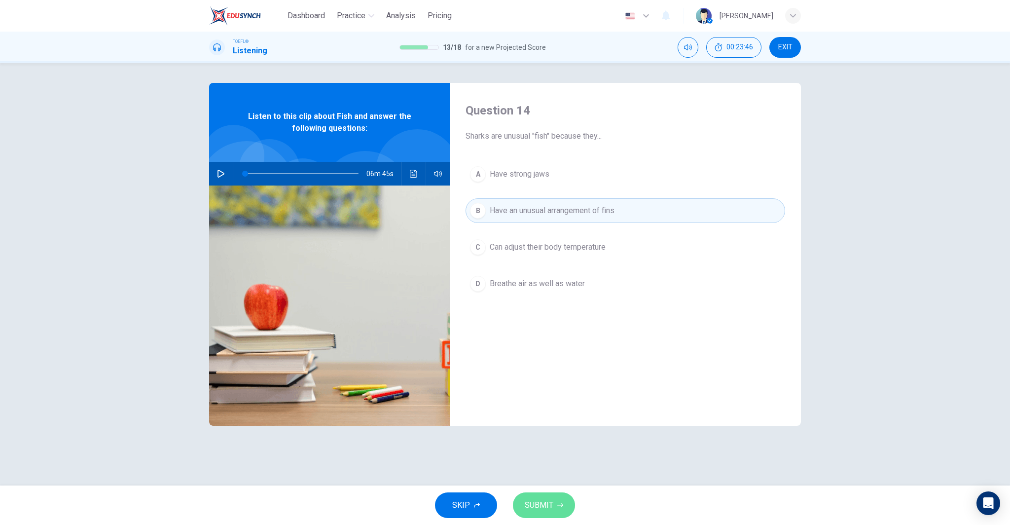
click at [537, 506] on span "SUBMIT" at bounding box center [539, 505] width 29 height 14
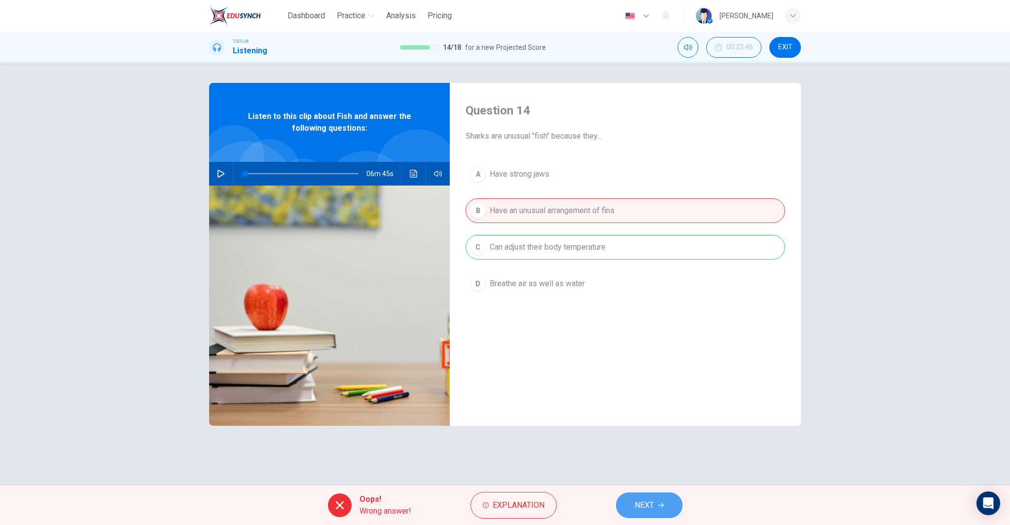
click at [633, 511] on button "NEXT" at bounding box center [649, 505] width 67 height 26
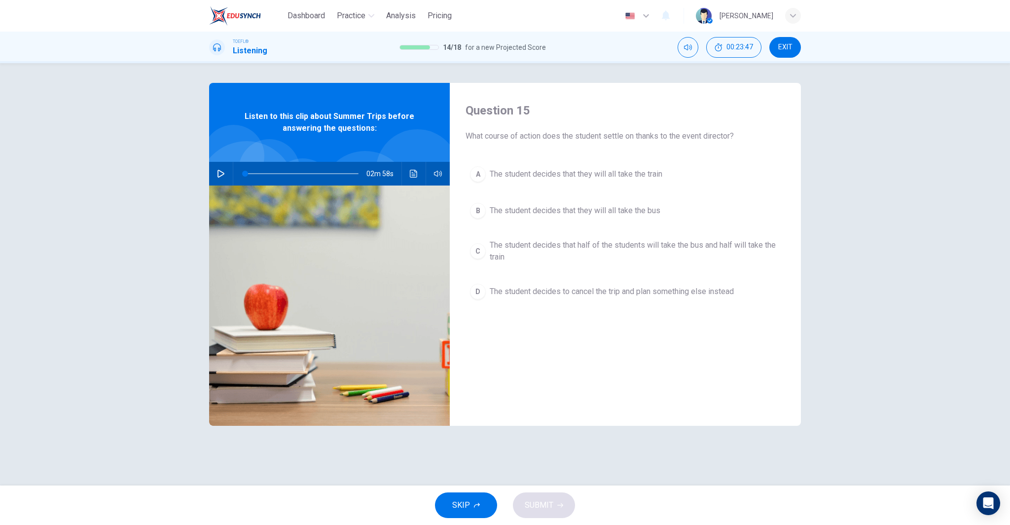
click at [218, 172] on icon "button" at bounding box center [221, 174] width 7 height 8
click at [224, 171] on icon "button" at bounding box center [221, 174] width 8 height 8
click at [221, 172] on icon "button" at bounding box center [221, 174] width 8 height 8
click at [734, 242] on span "The student decides that half of the students will take the bus and half will t…" at bounding box center [635, 251] width 291 height 24
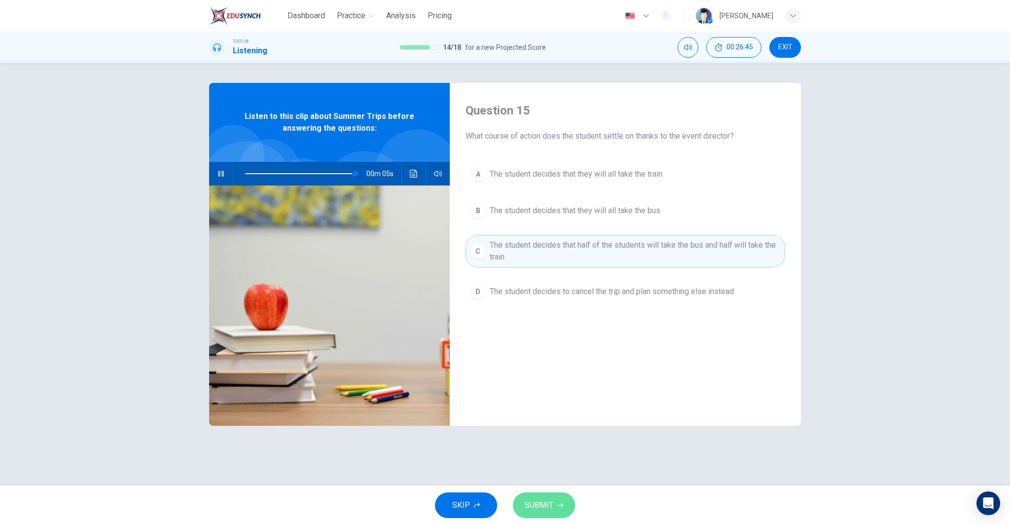
click at [557, 503] on icon "button" at bounding box center [560, 505] width 6 height 6
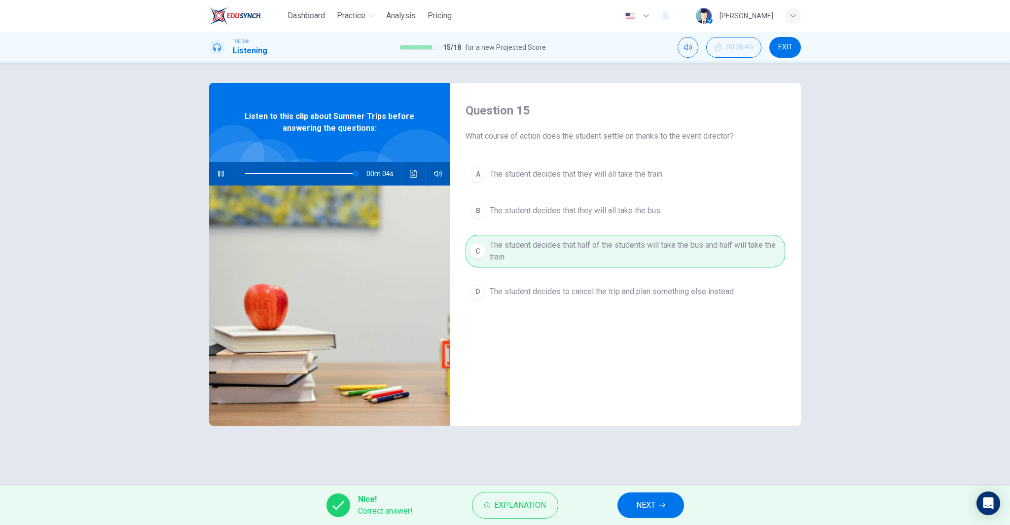
click at [225, 171] on button "button" at bounding box center [221, 174] width 16 height 24
click at [652, 512] on span "NEXT" at bounding box center [645, 505] width 19 height 14
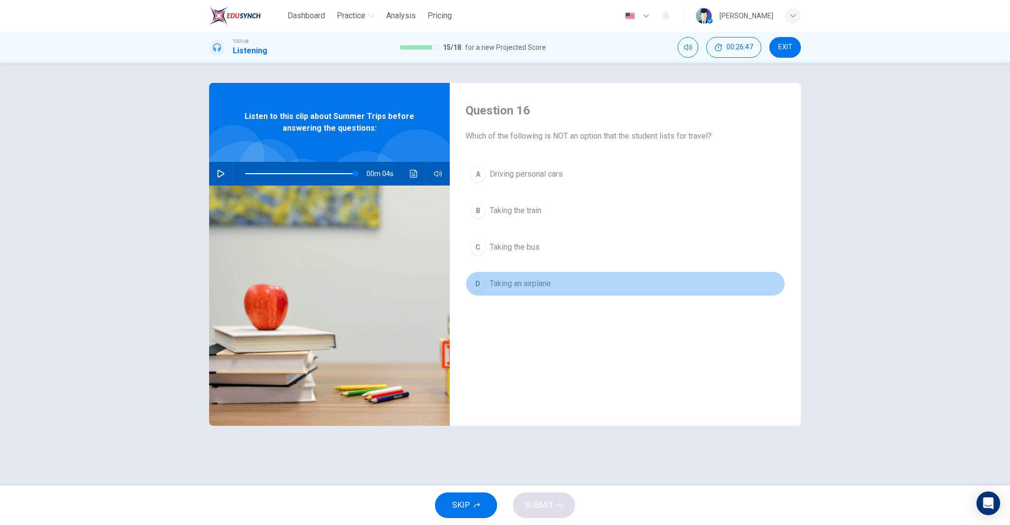
click at [536, 285] on span "Taking an airplane" at bounding box center [520, 284] width 61 height 12
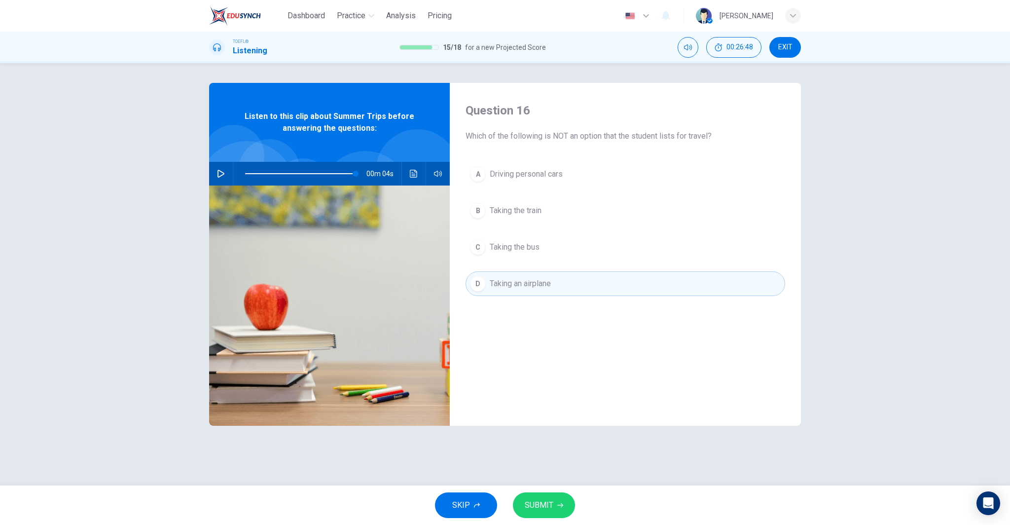
click at [546, 504] on span "SUBMIT" at bounding box center [539, 505] width 29 height 14
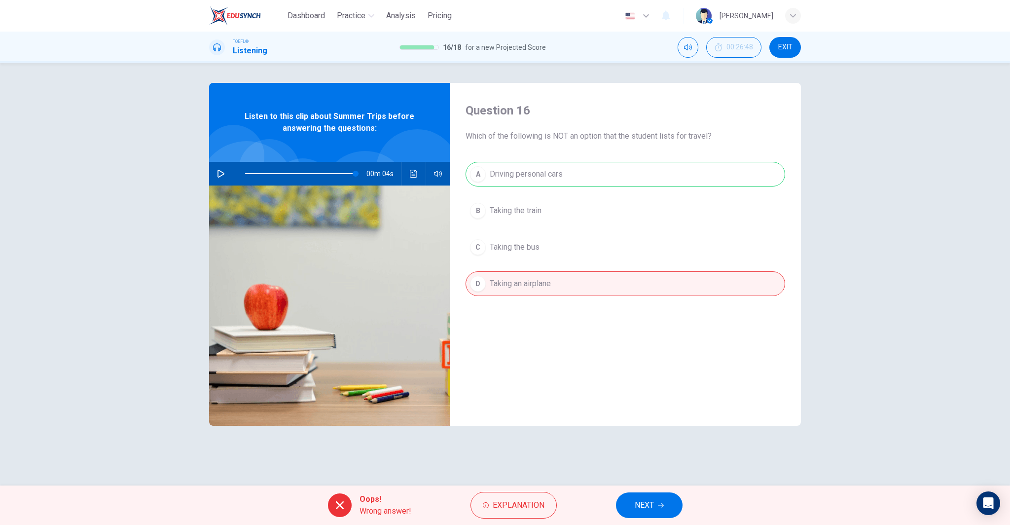
click at [661, 504] on icon "button" at bounding box center [661, 505] width 6 height 6
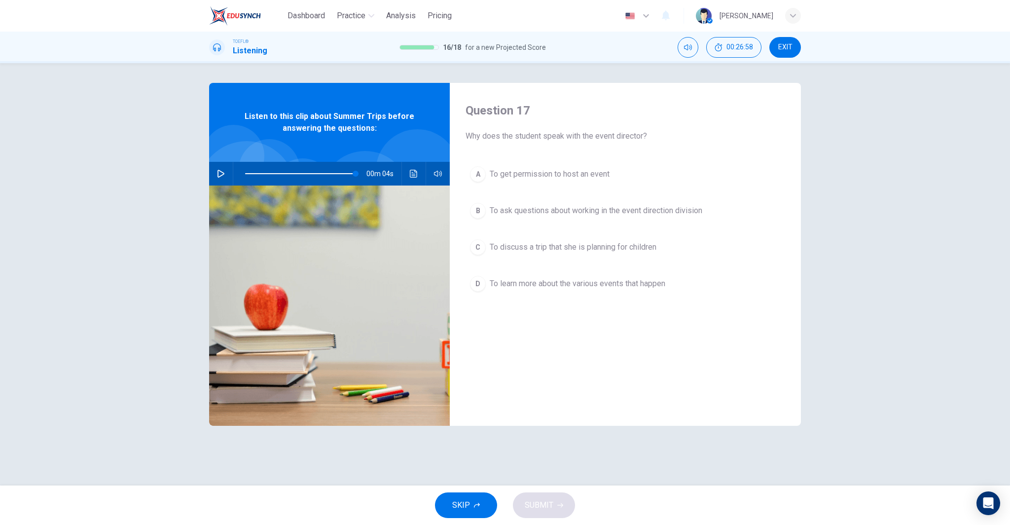
click at [552, 247] on span "To discuss a trip that she is planning for children" at bounding box center [573, 247] width 167 height 12
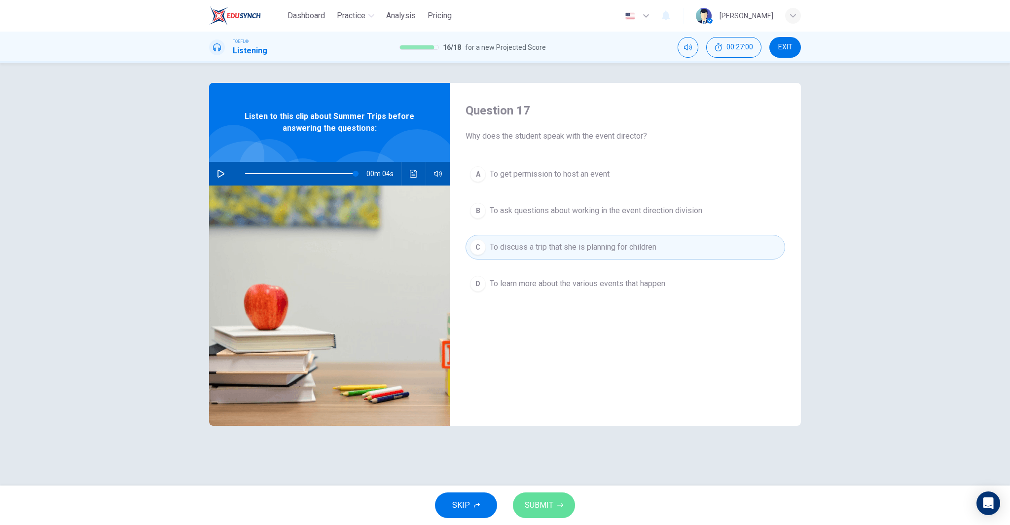
click at [555, 504] on button "SUBMIT" at bounding box center [544, 505] width 62 height 26
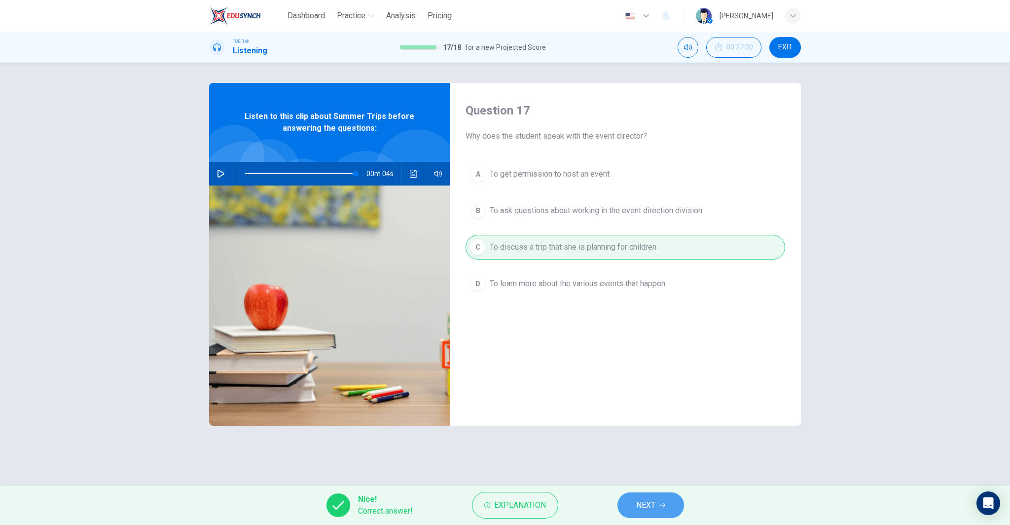
click at [649, 510] on span "NEXT" at bounding box center [645, 505] width 19 height 14
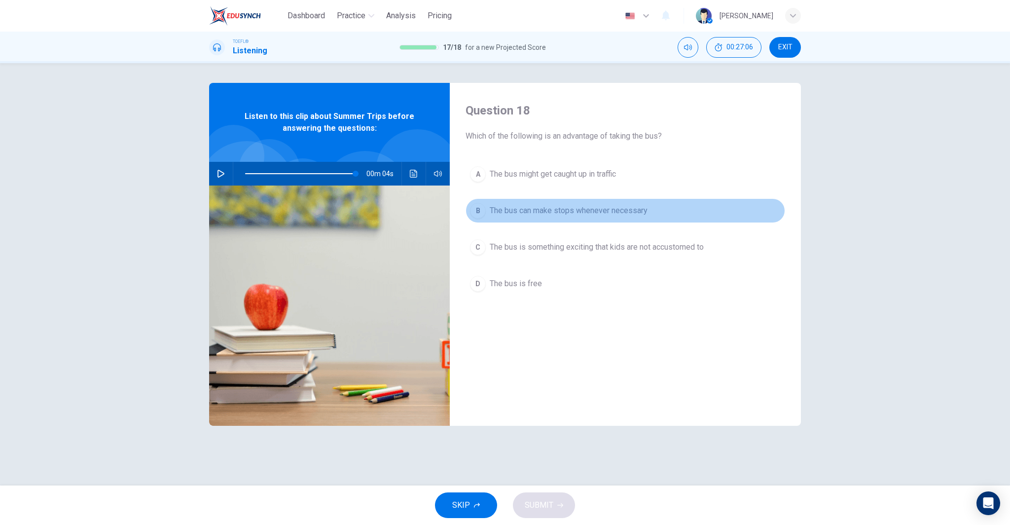
click at [612, 211] on span "The bus can make stops whenever necessary" at bounding box center [569, 211] width 158 height 12
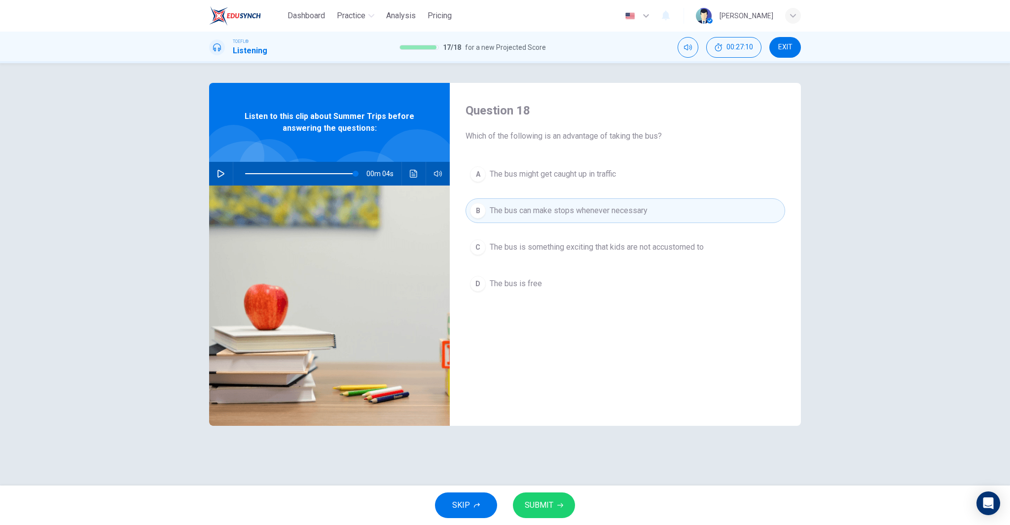
click at [548, 499] on span "SUBMIT" at bounding box center [539, 505] width 29 height 14
type input "97"
